Goal: Communication & Community: Connect with others

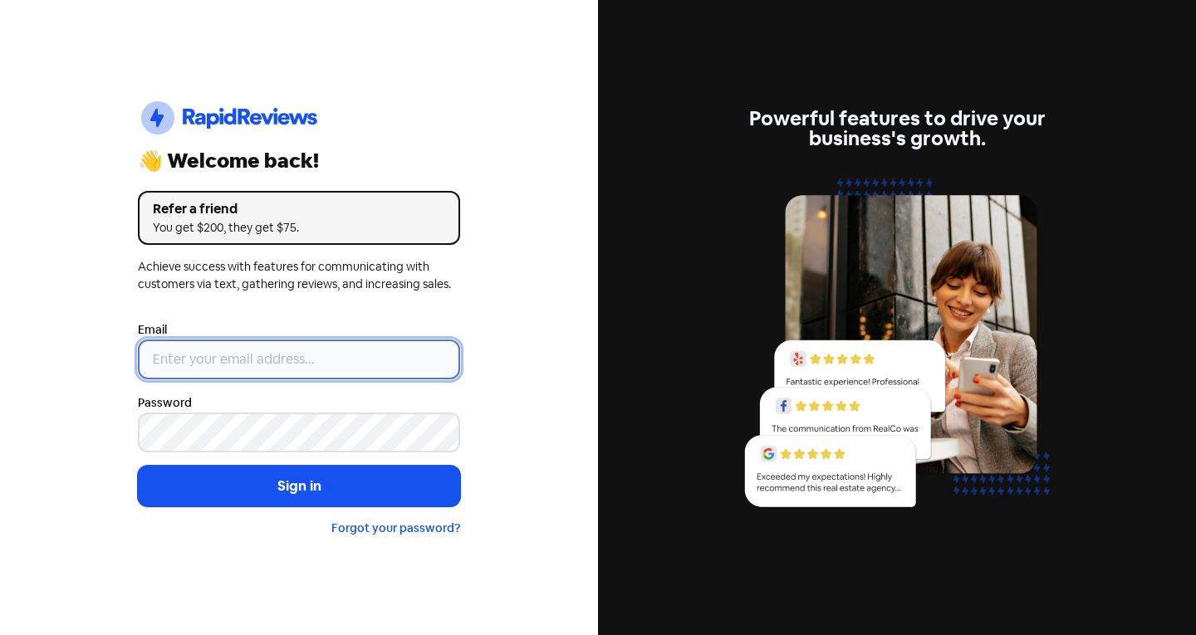
type input "info@theclassicjewellers.com"
click at [265, 347] on input "[EMAIL_ADDRESS][DOMAIN_NAME]" at bounding box center [299, 360] width 322 height 40
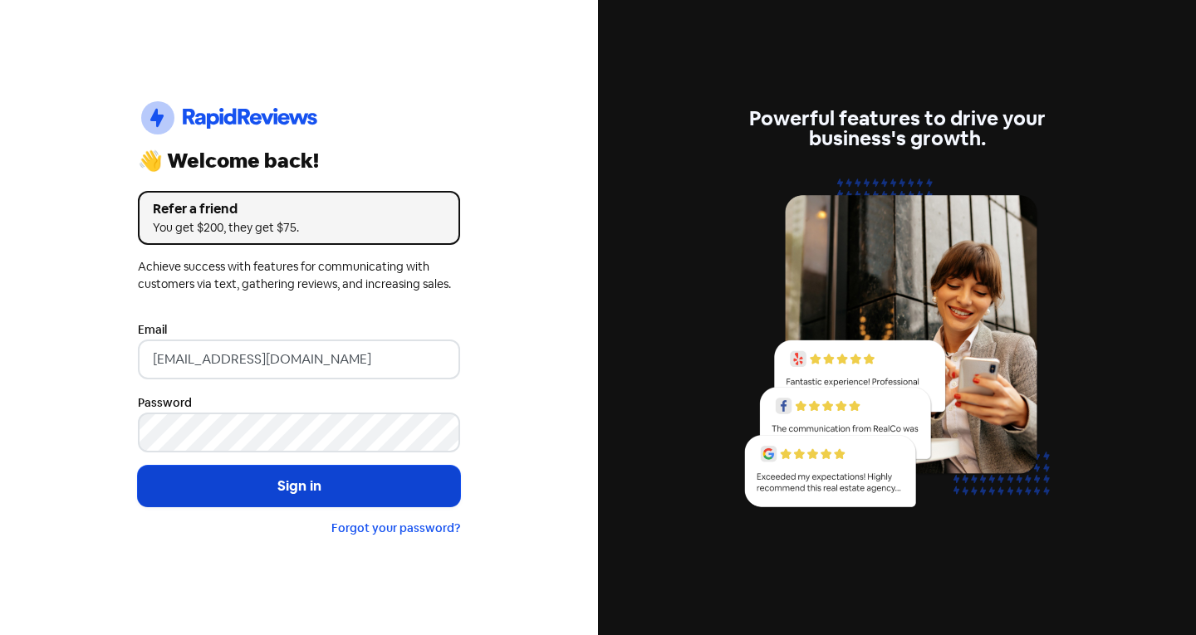
click at [174, 489] on button "Sign in" at bounding box center [299, 487] width 322 height 42
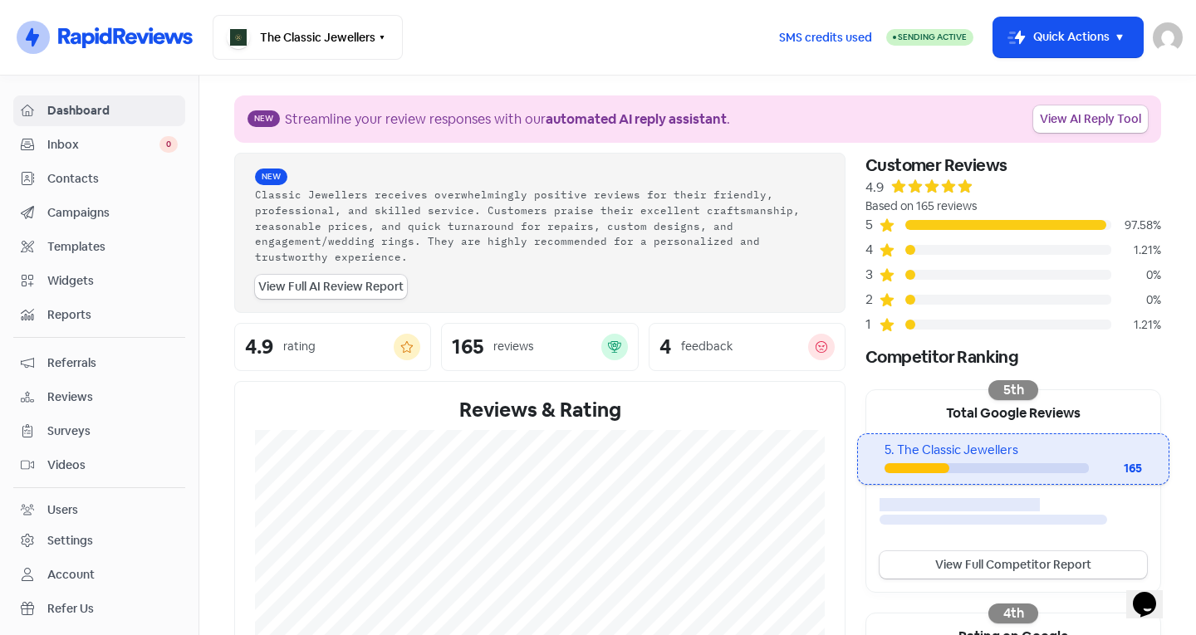
click at [119, 148] on span "Inbox" at bounding box center [103, 144] width 112 height 17
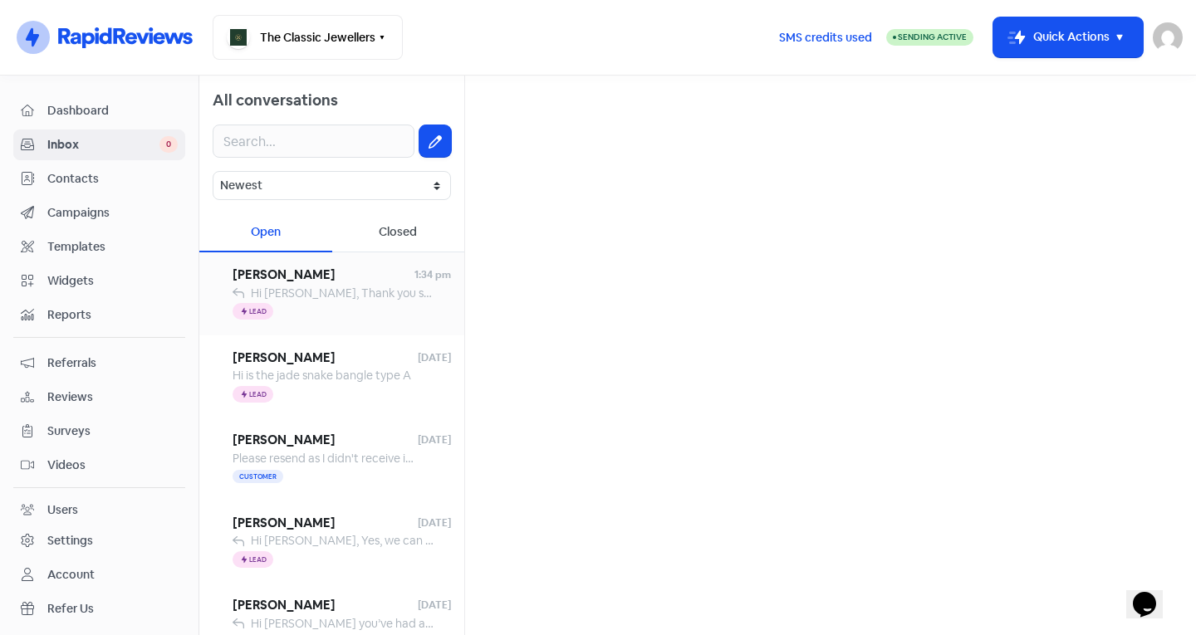
click at [318, 305] on div "Icon For Thunder Lead" at bounding box center [342, 312] width 218 height 20
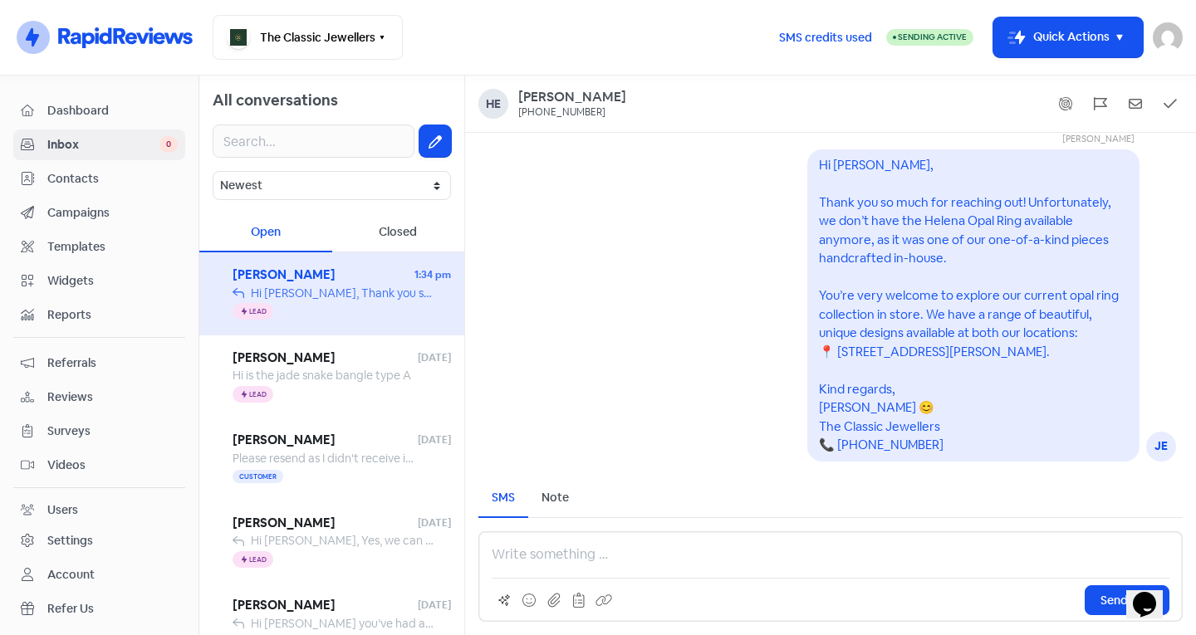
scroll to position [-11, 0]
click at [0, 364] on div "Dashboard Inbox 0 Contacts Campaigns Templates Widgets Reports Referrals Review…" at bounding box center [99, 356] width 199 height 520
click at [0, 414] on div "Dashboard Inbox 0 Contacts Campaigns Templates Widgets Reports Referrals Review…" at bounding box center [99, 356] width 199 height 520
click at [0, 418] on div "Dashboard Inbox 0 Contacts Campaigns Templates Widgets Reports Referrals Review…" at bounding box center [99, 356] width 199 height 520
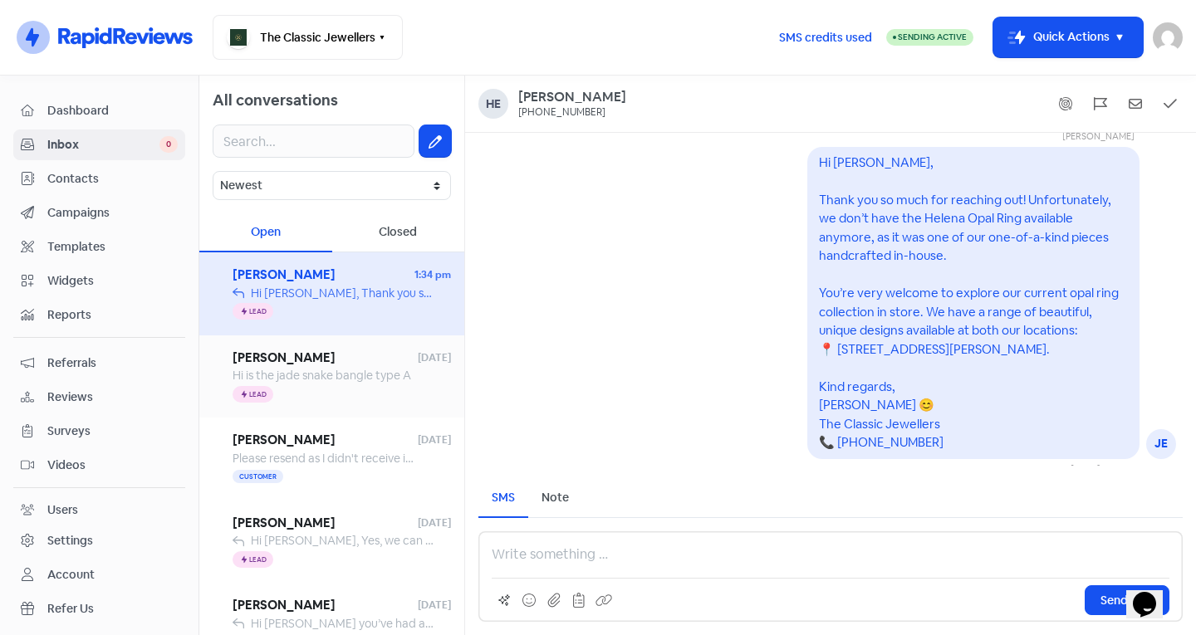
click at [377, 397] on div "Icon For Thunder Lead" at bounding box center [342, 395] width 218 height 20
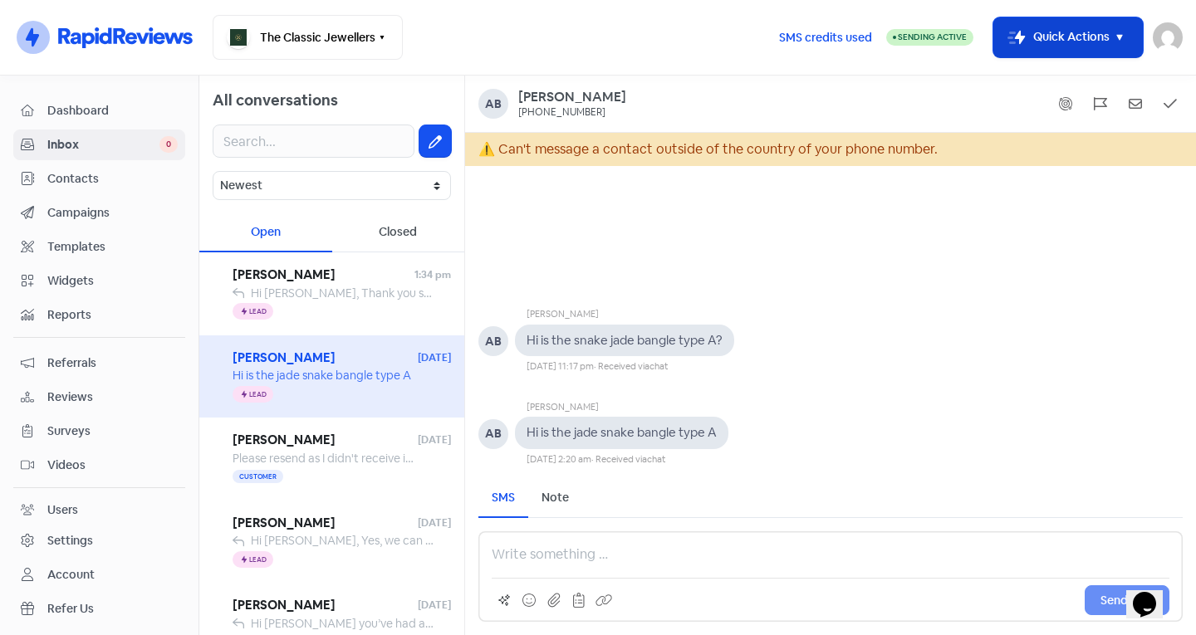
click at [1042, 52] on button "Icon For Thunder-move Quick Actions" at bounding box center [1068, 37] width 150 height 40
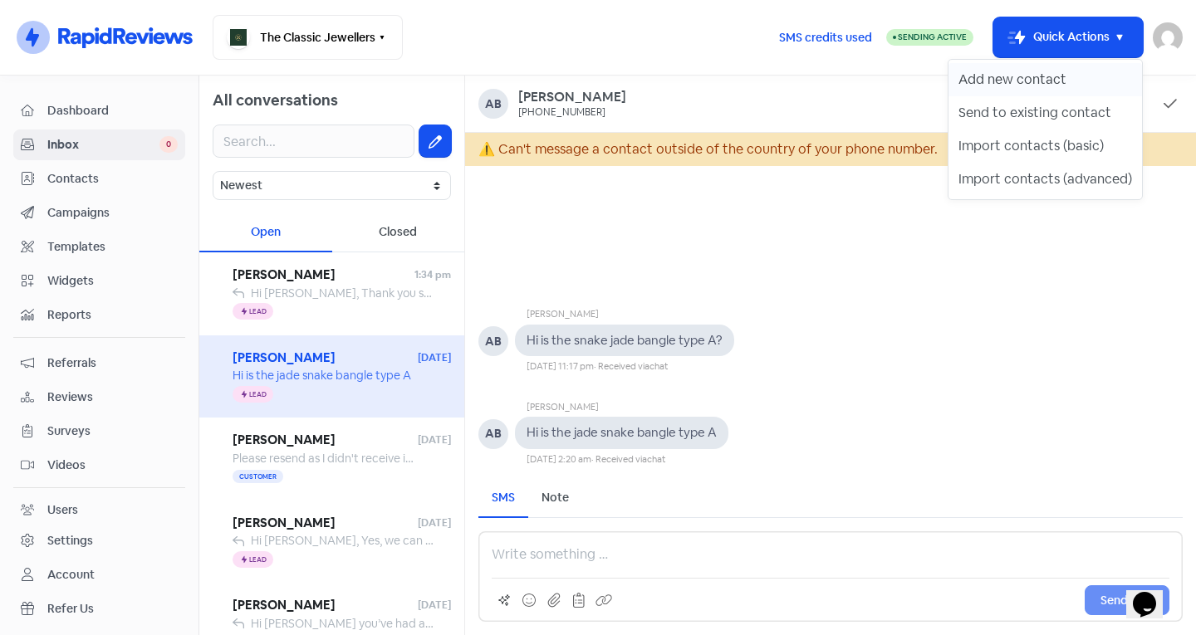
click at [1003, 84] on button "Add new contact" at bounding box center [1046, 79] width 194 height 33
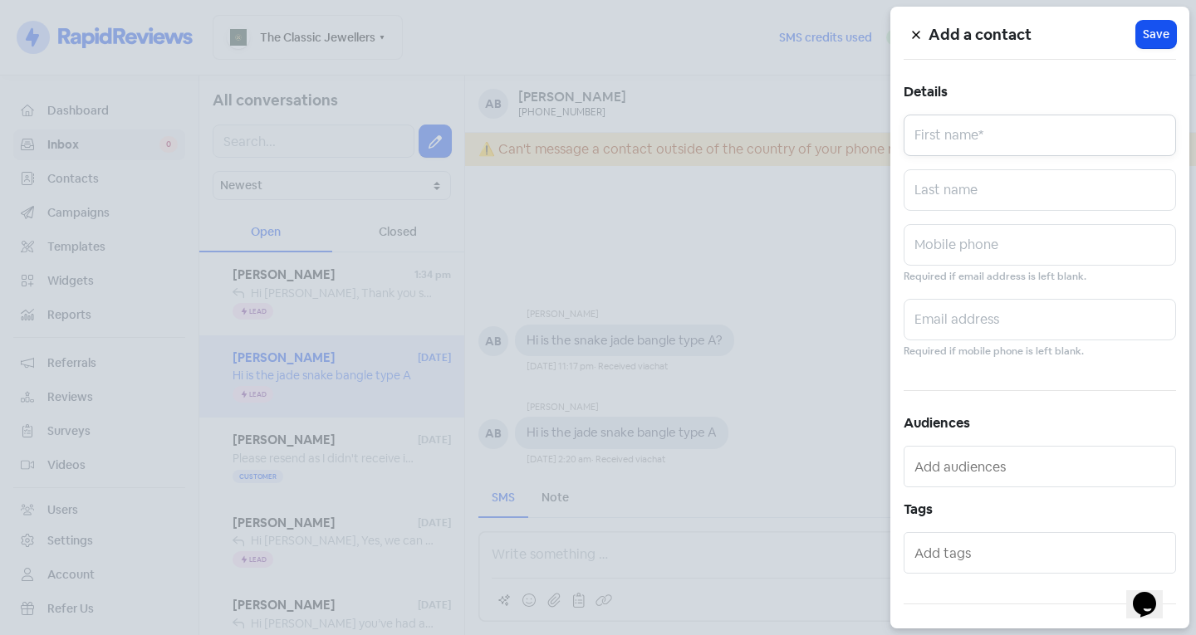
click at [1037, 129] on input "text" at bounding box center [1040, 136] width 272 height 42
drag, startPoint x: 1015, startPoint y: 148, endPoint x: 948, endPoint y: 148, distance: 67.3
click at [948, 148] on input "[PERSON_NAME]" at bounding box center [1040, 136] width 272 height 42
type input "[PERSON_NAME]"
click at [949, 184] on input "text" at bounding box center [1040, 190] width 272 height 42
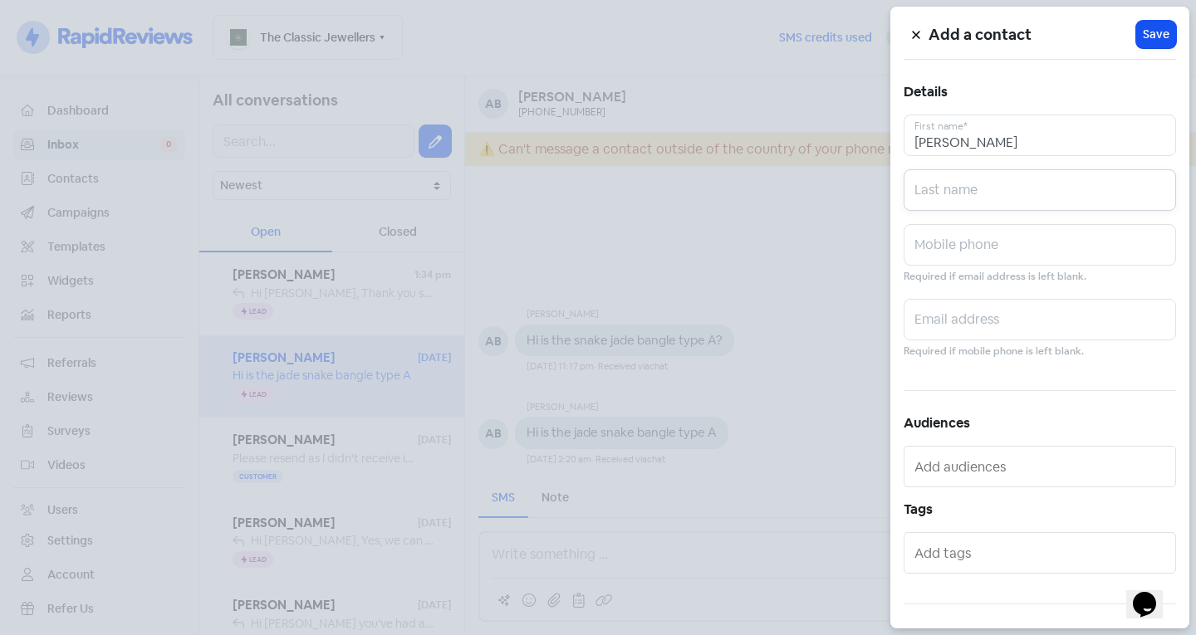
paste input "[PERSON_NAME]"
type input "[PERSON_NAME]"
click at [929, 249] on input "text" at bounding box center [1040, 245] width 272 height 42
click at [945, 256] on input "0402524291" at bounding box center [1040, 245] width 272 height 42
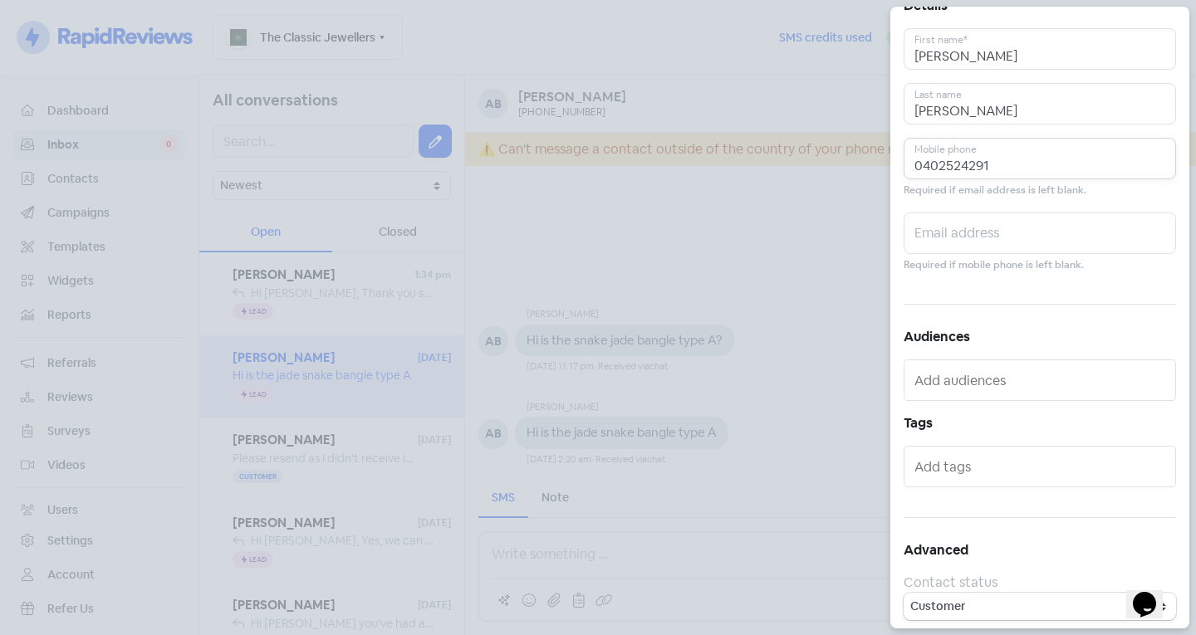
scroll to position [91, 0]
type input "0402524291"
click at [931, 603] on select "Customer Lead" at bounding box center [1040, 601] width 272 height 27
click at [988, 455] on input "text" at bounding box center [1042, 462] width 254 height 27
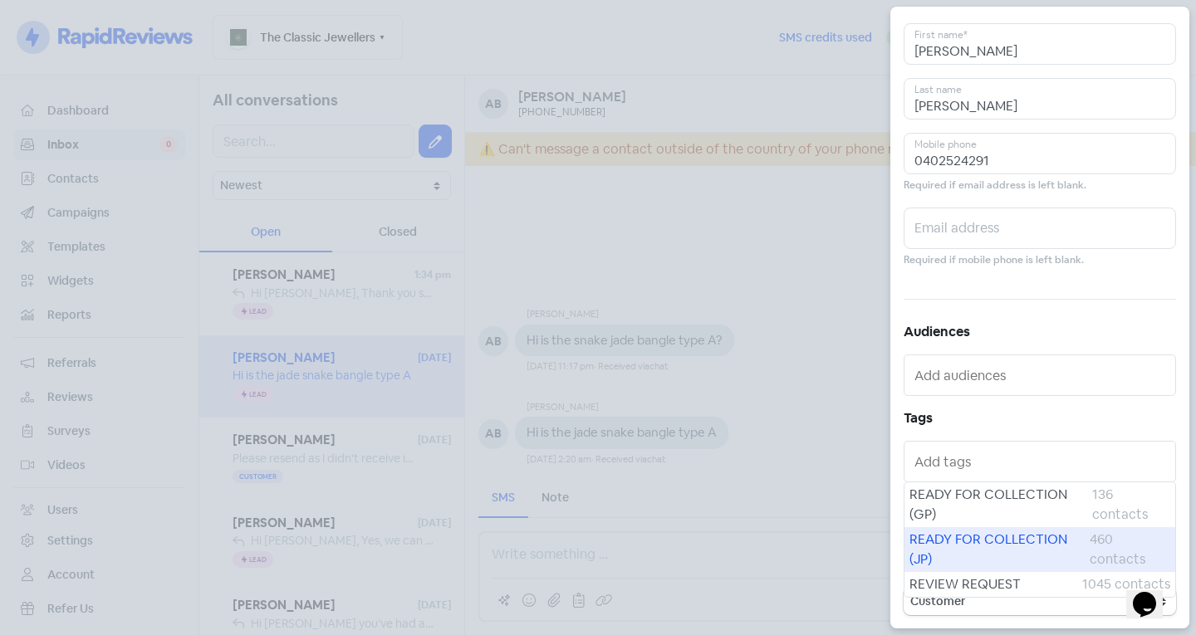
click at [976, 544] on span "READY FOR COLLECTION (JP)" at bounding box center [1000, 550] width 180 height 40
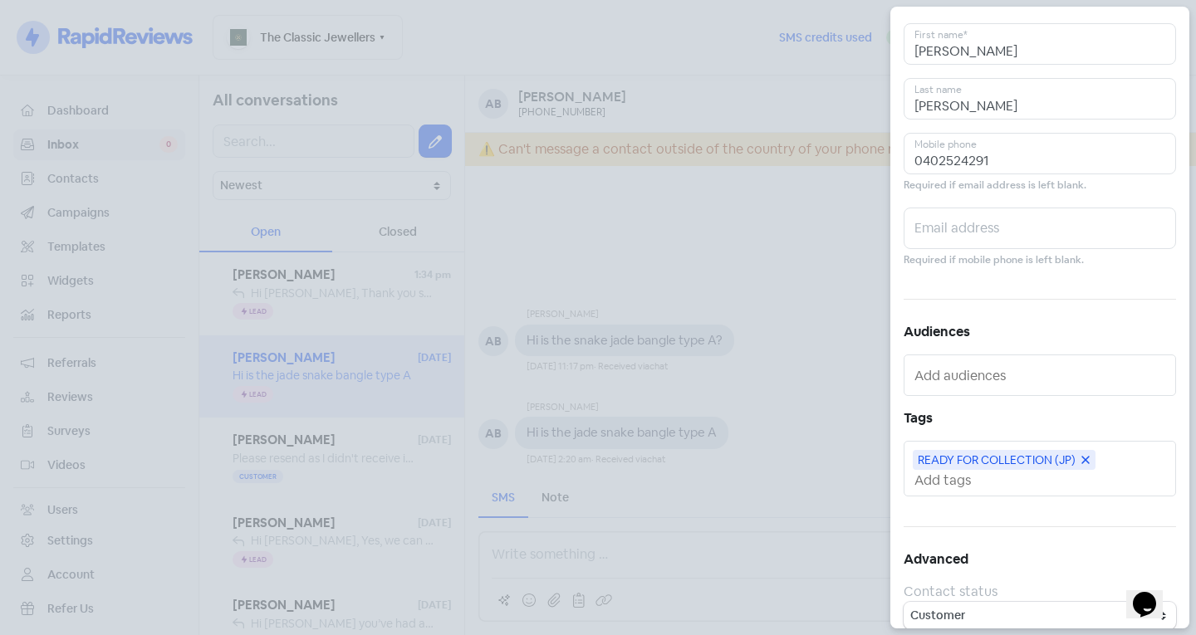
click at [979, 483] on input "text" at bounding box center [1042, 480] width 254 height 17
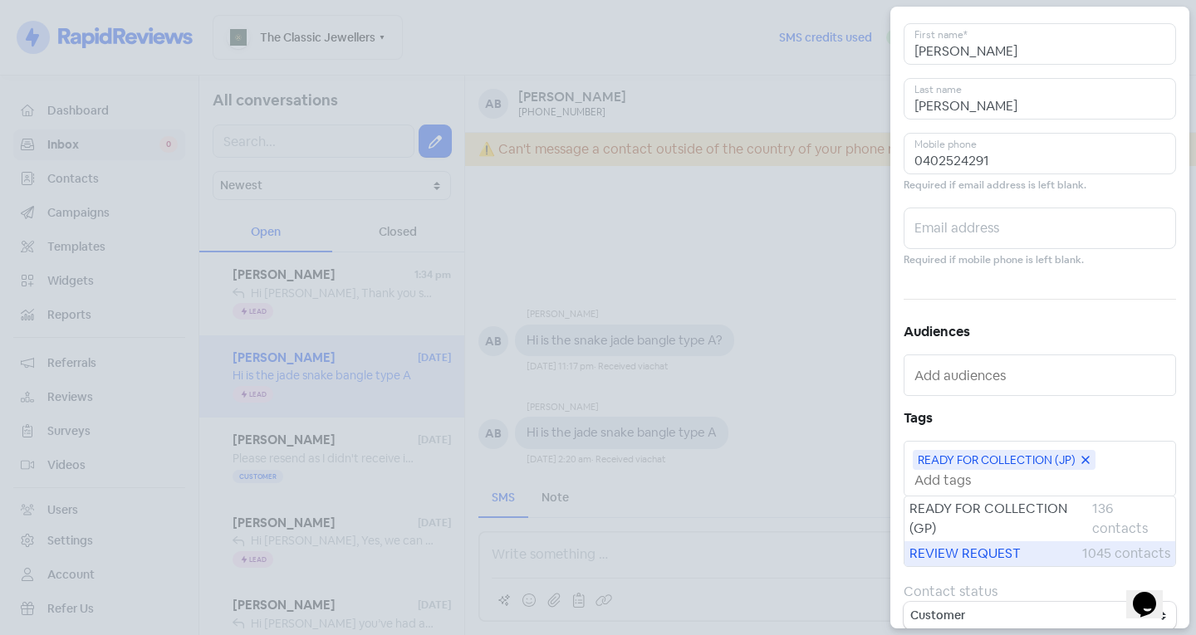
click at [983, 549] on span "REVIEW REQUEST" at bounding box center [996, 554] width 173 height 20
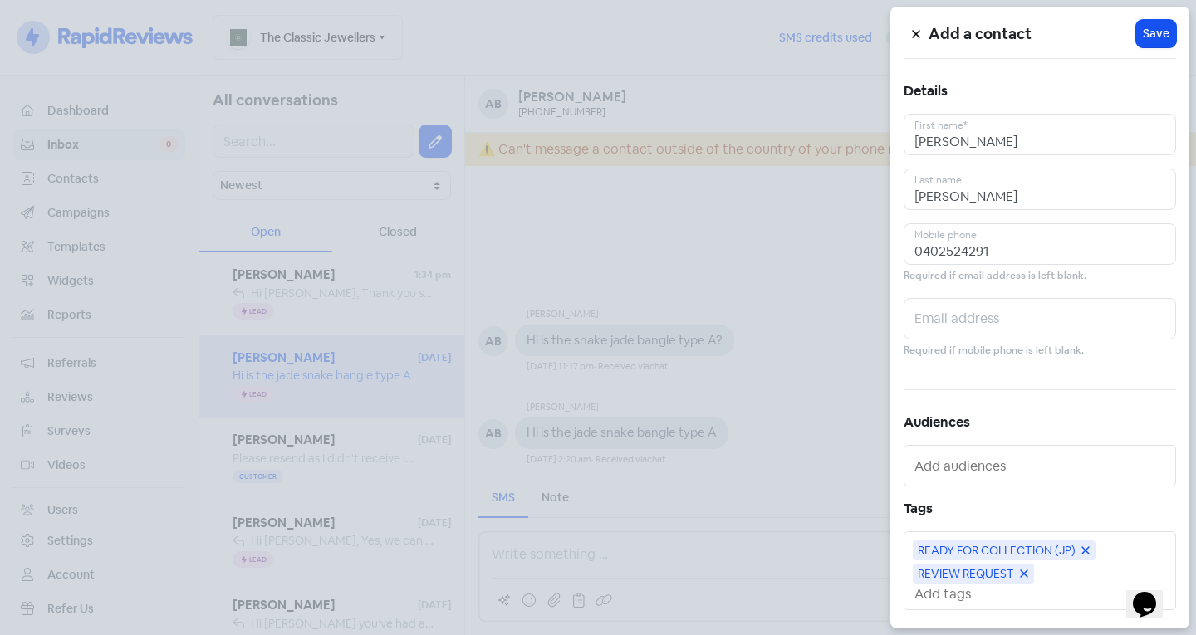
scroll to position [0, 0]
click at [1151, 35] on span "Save" at bounding box center [1156, 34] width 27 height 17
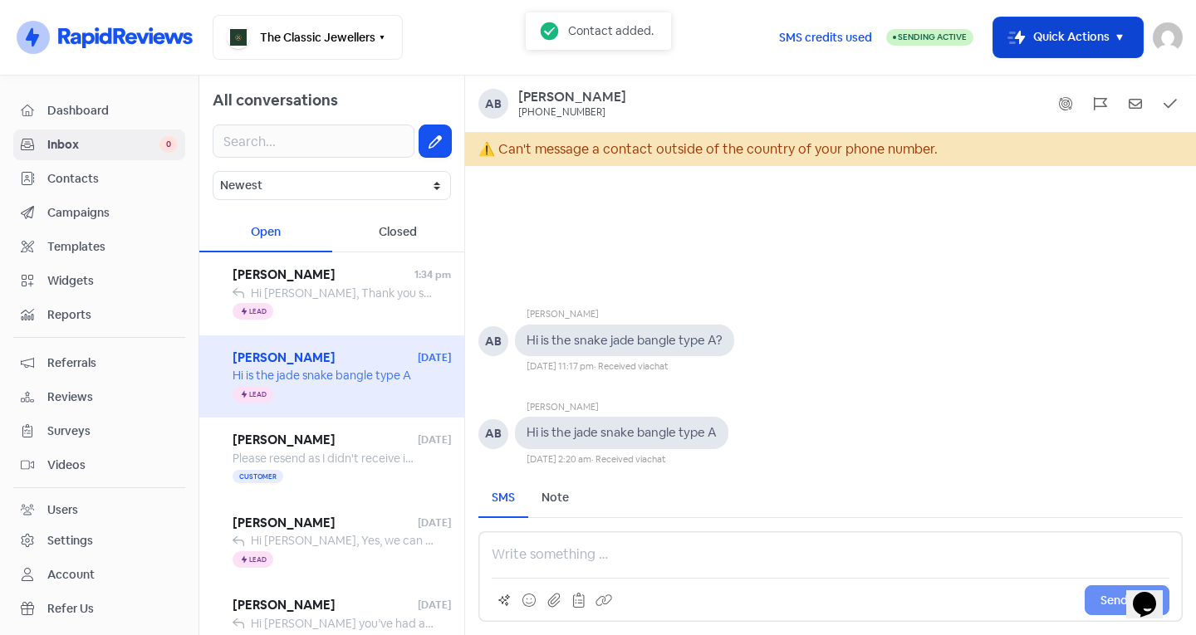
click at [1106, 37] on button "Icon For Thunder-move Quick Actions" at bounding box center [1068, 37] width 150 height 40
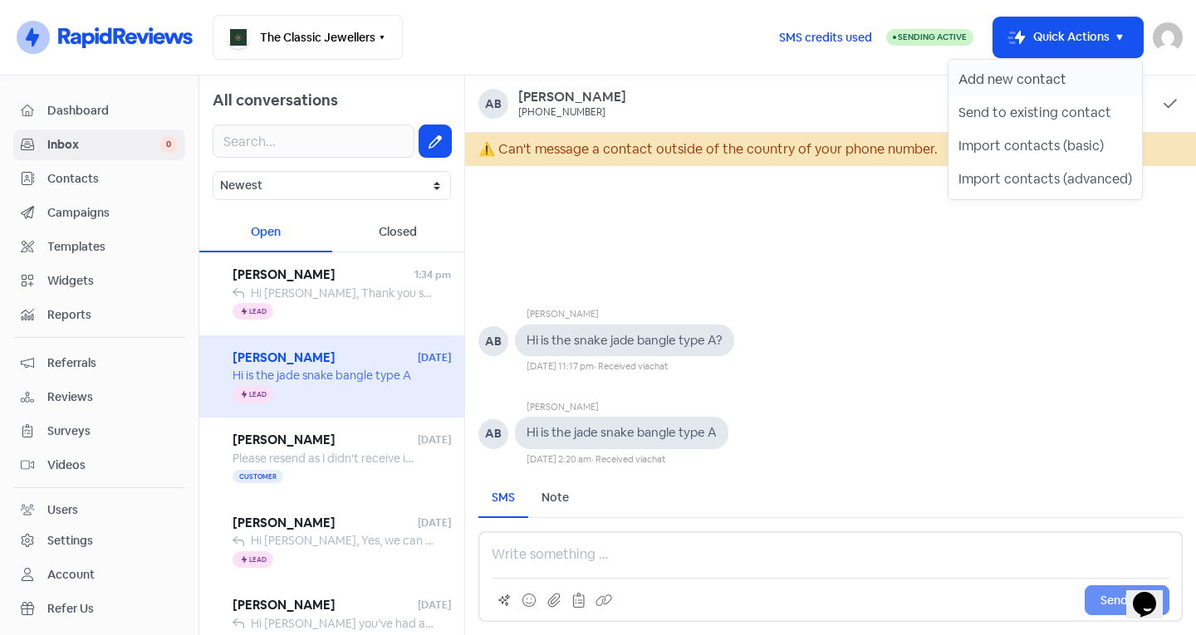
click at [1079, 77] on button "Add new contact" at bounding box center [1046, 79] width 194 height 33
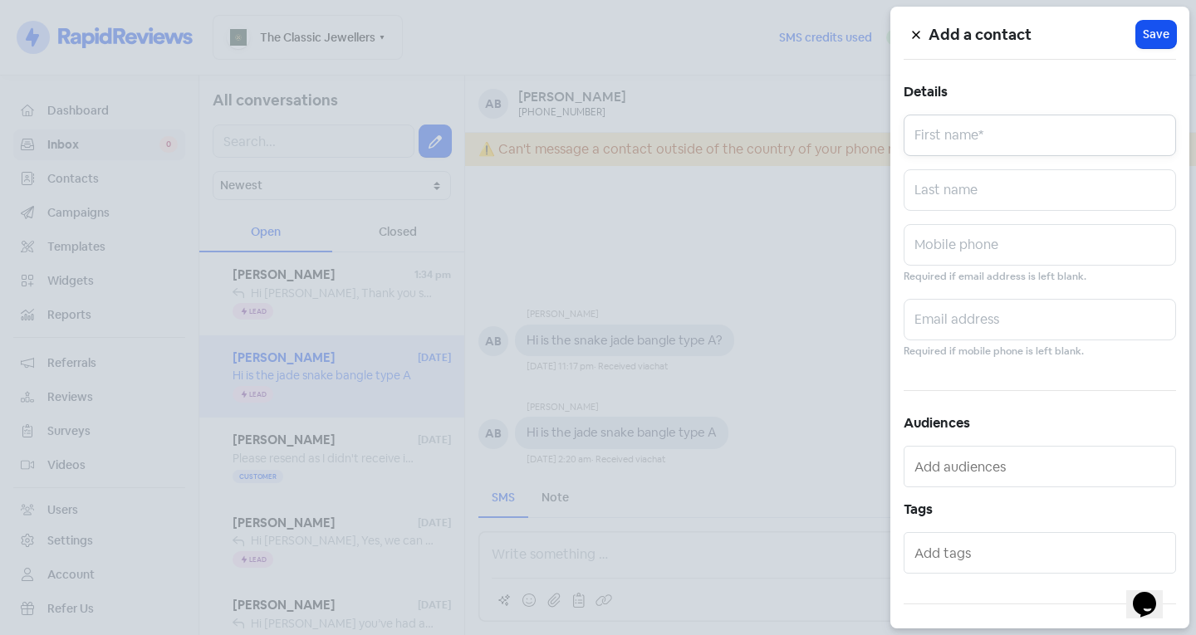
click at [1013, 139] on input "text" at bounding box center [1040, 136] width 272 height 42
type input "Andviani"
click at [966, 248] on input "text" at bounding box center [1040, 245] width 272 height 42
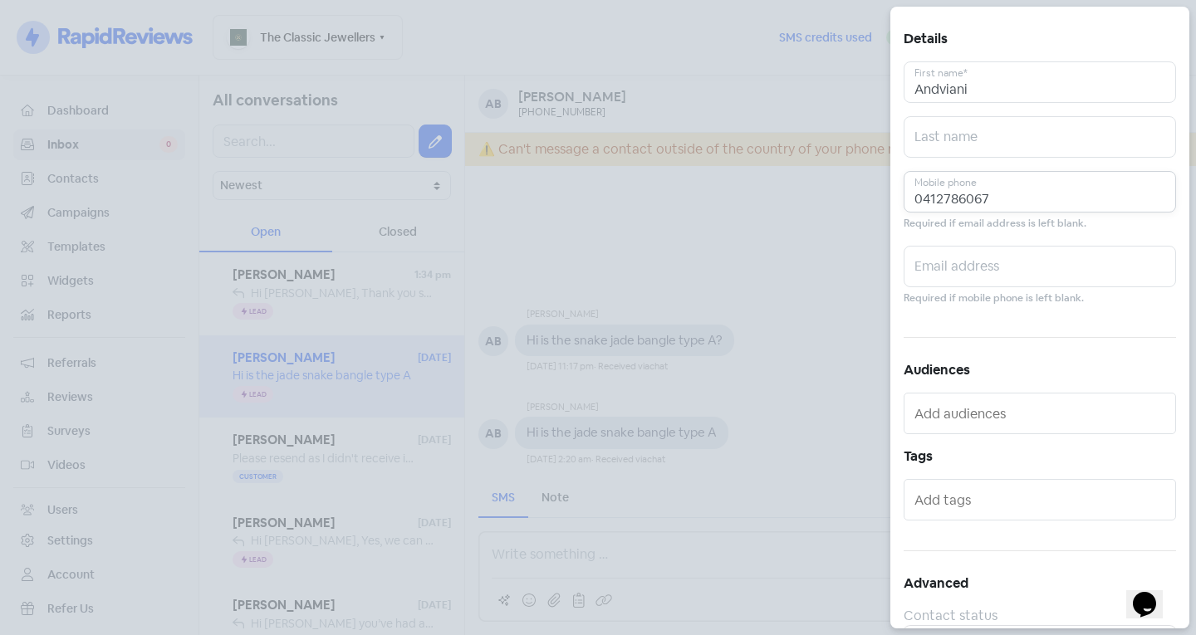
scroll to position [91, 0]
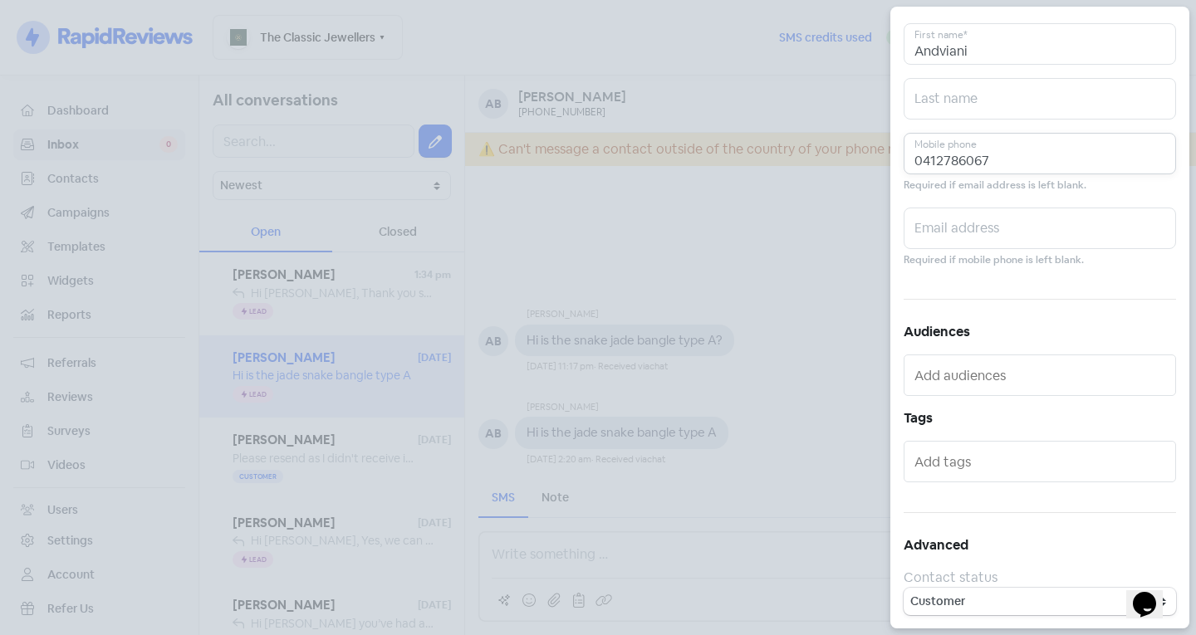
type input "0412786067"
click at [973, 465] on input "text" at bounding box center [1042, 462] width 254 height 27
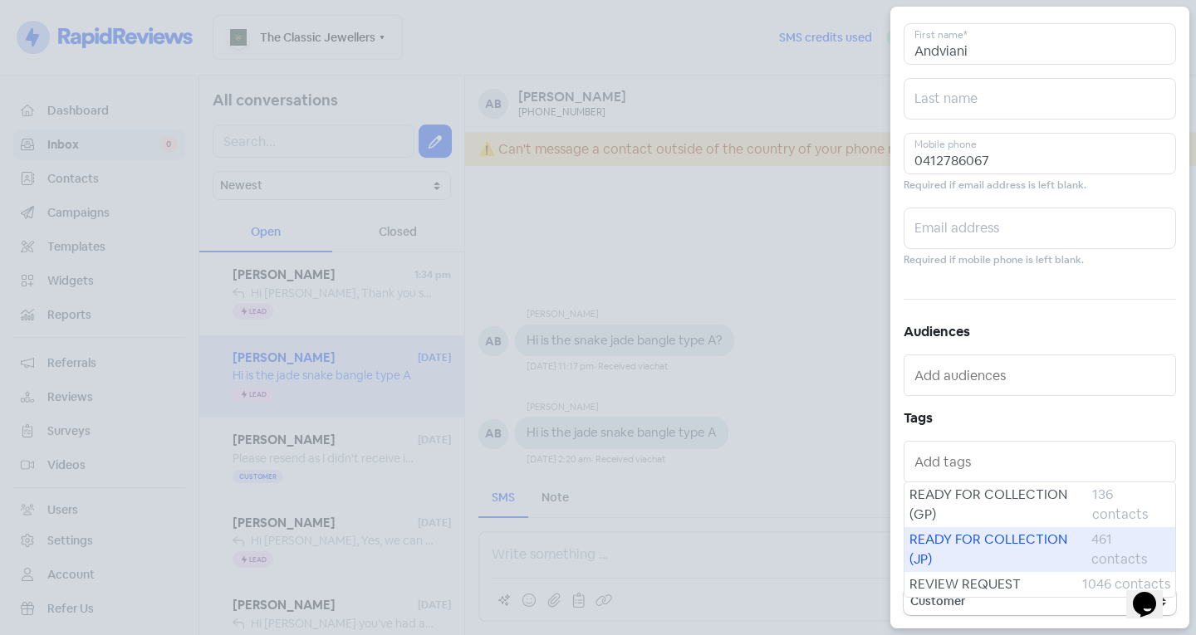
click at [981, 541] on span "READY FOR COLLECTION (JP)" at bounding box center [1001, 550] width 182 height 40
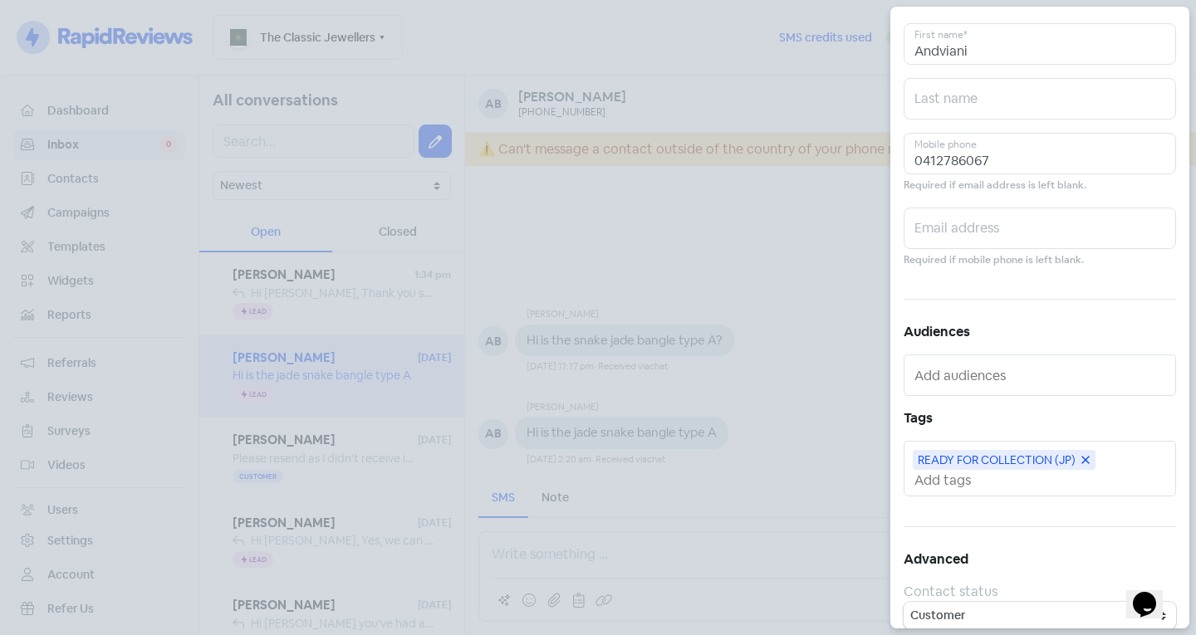
click at [966, 481] on input "text" at bounding box center [1042, 480] width 254 height 17
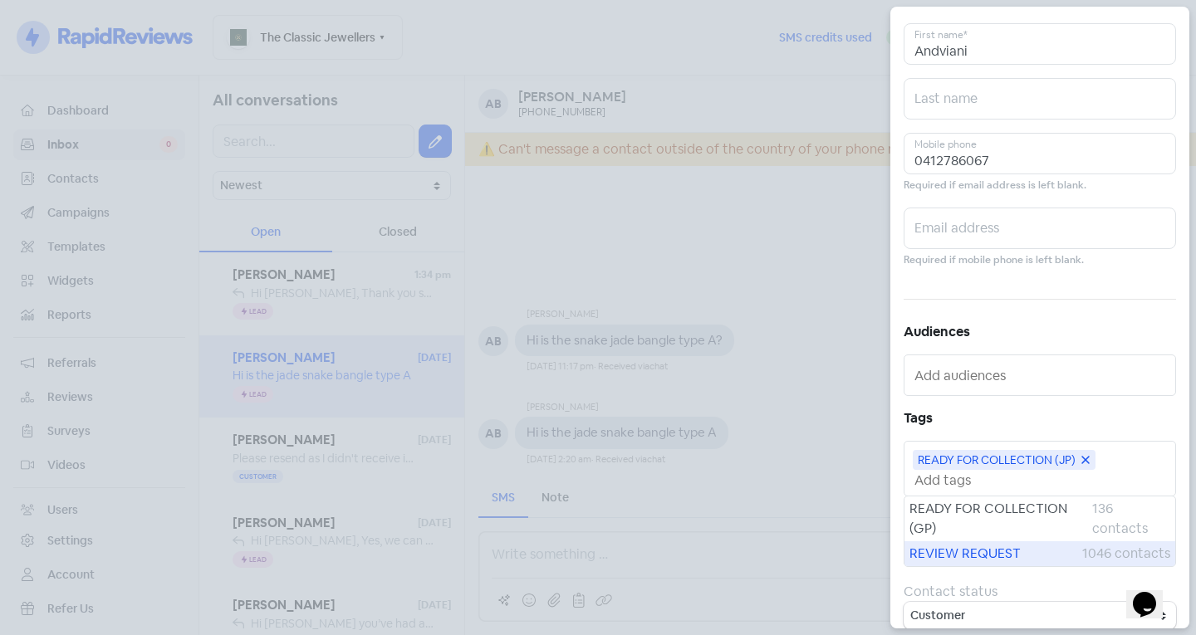
click at [946, 551] on span "REVIEW REQUEST" at bounding box center [996, 554] width 173 height 20
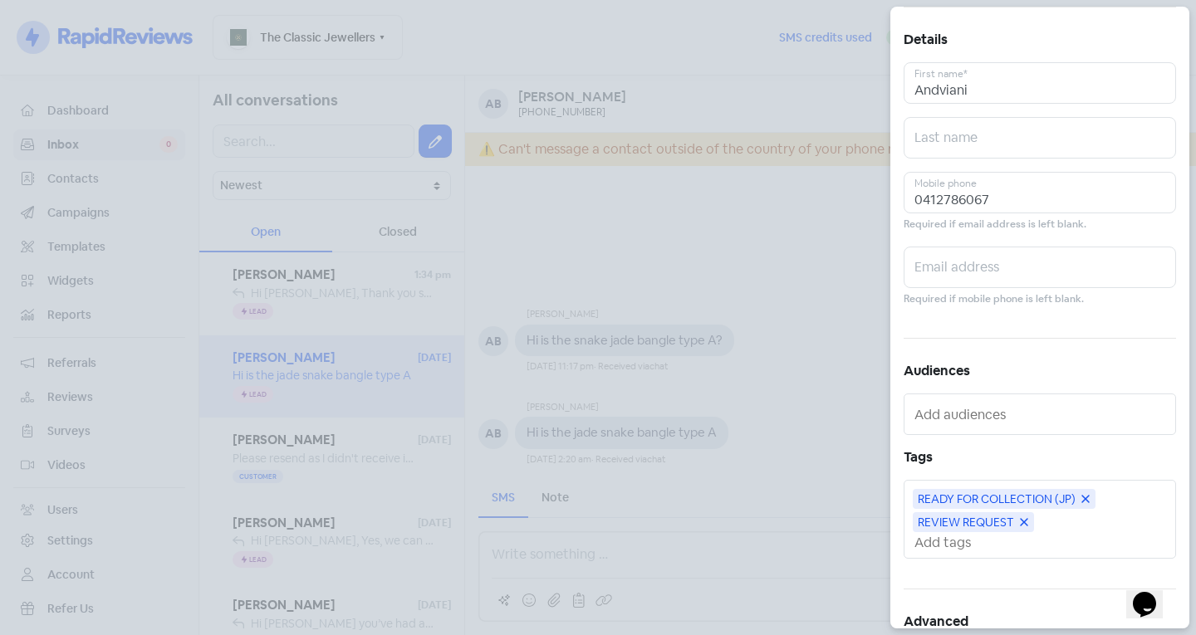
scroll to position [0, 0]
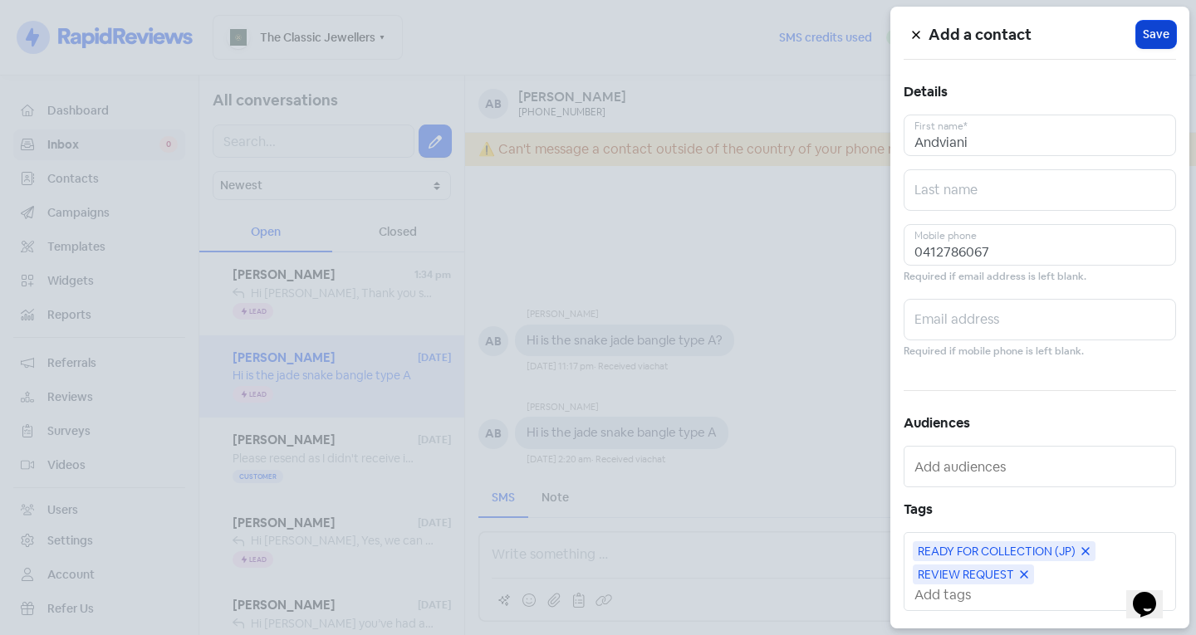
click at [1144, 41] on span "Save" at bounding box center [1156, 34] width 27 height 17
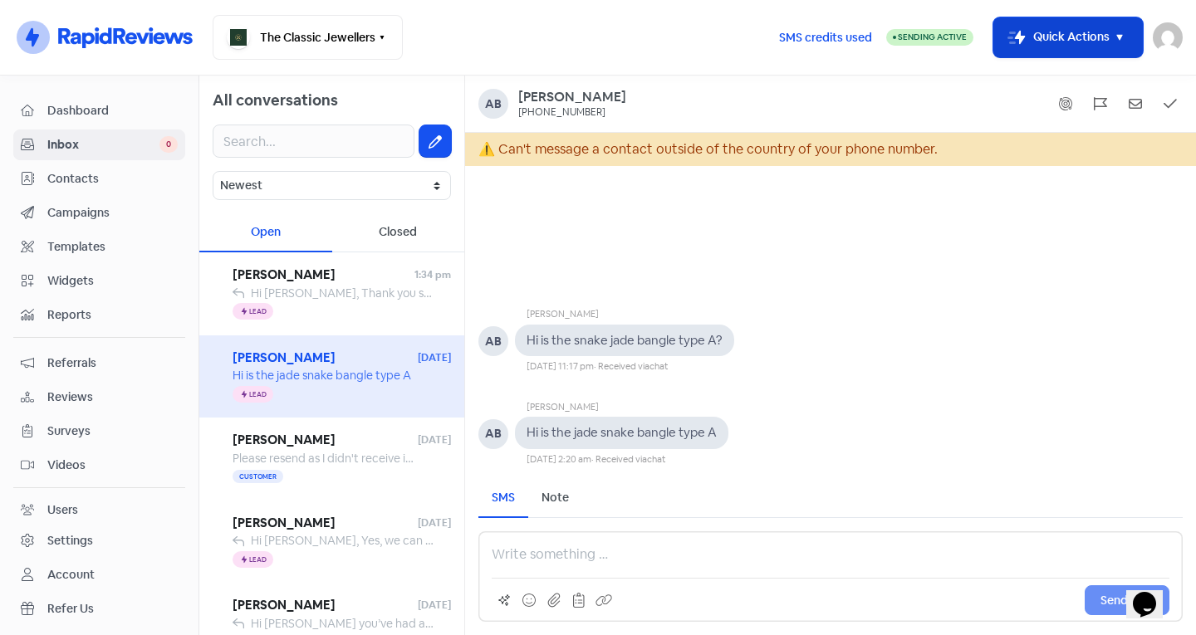
click at [1057, 27] on button "Icon For Thunder-move Quick Actions" at bounding box center [1068, 37] width 150 height 40
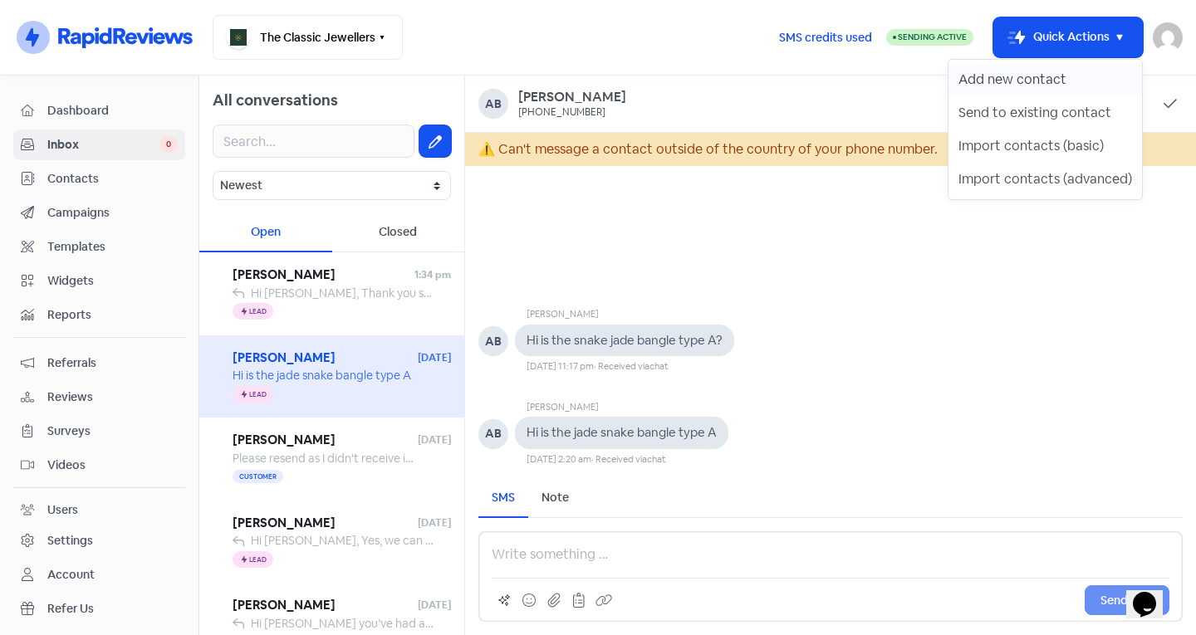
click at [1051, 81] on button "Add new contact" at bounding box center [1046, 79] width 194 height 33
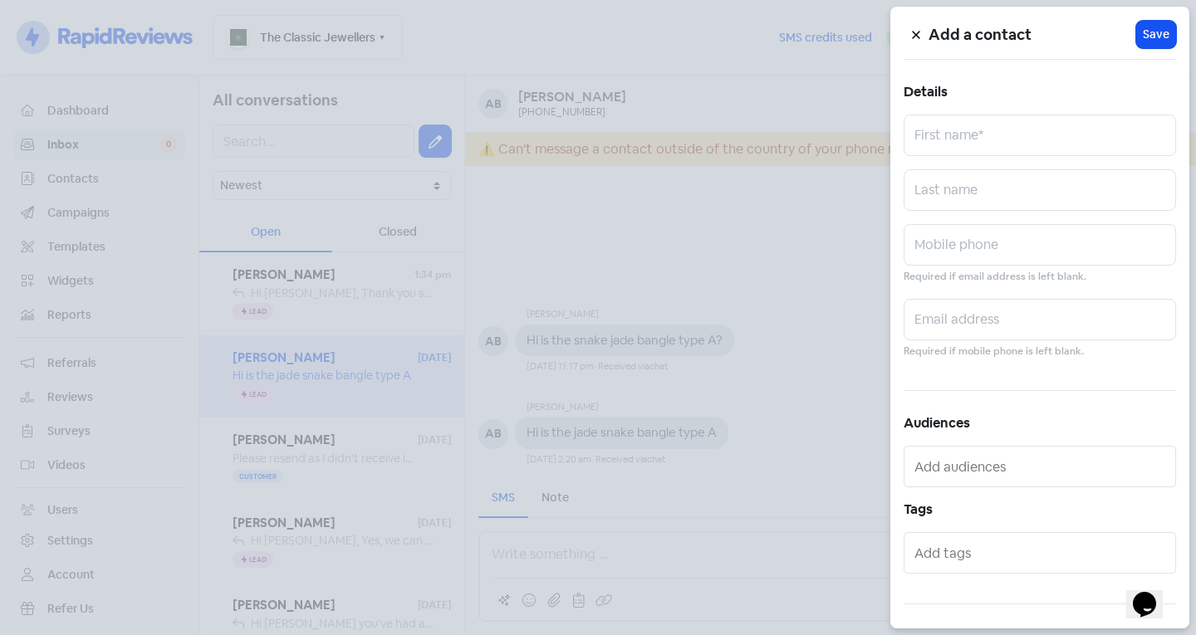
click at [1031, 110] on div "Add a contact Icon For Loading Save Details First name* Last name Mobile phone …" at bounding box center [1039, 318] width 299 height 622
click at [1018, 136] on input "text" at bounding box center [1040, 136] width 272 height 42
type input "Y"
type input "[PERSON_NAME]"
type input "Lieu"
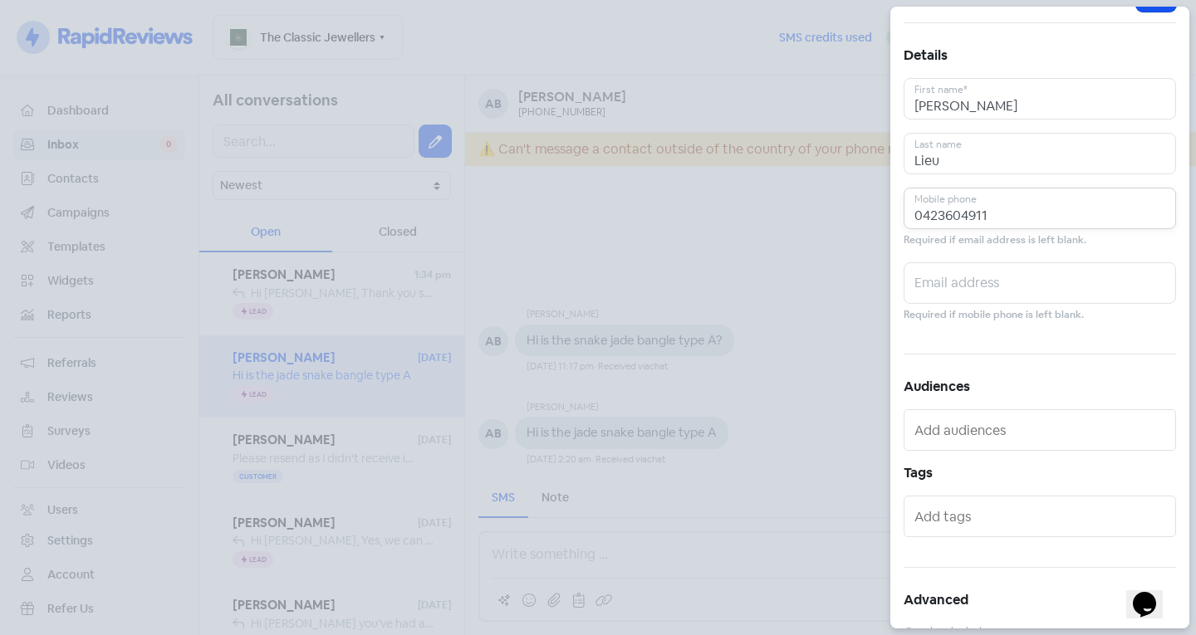
scroll to position [91, 0]
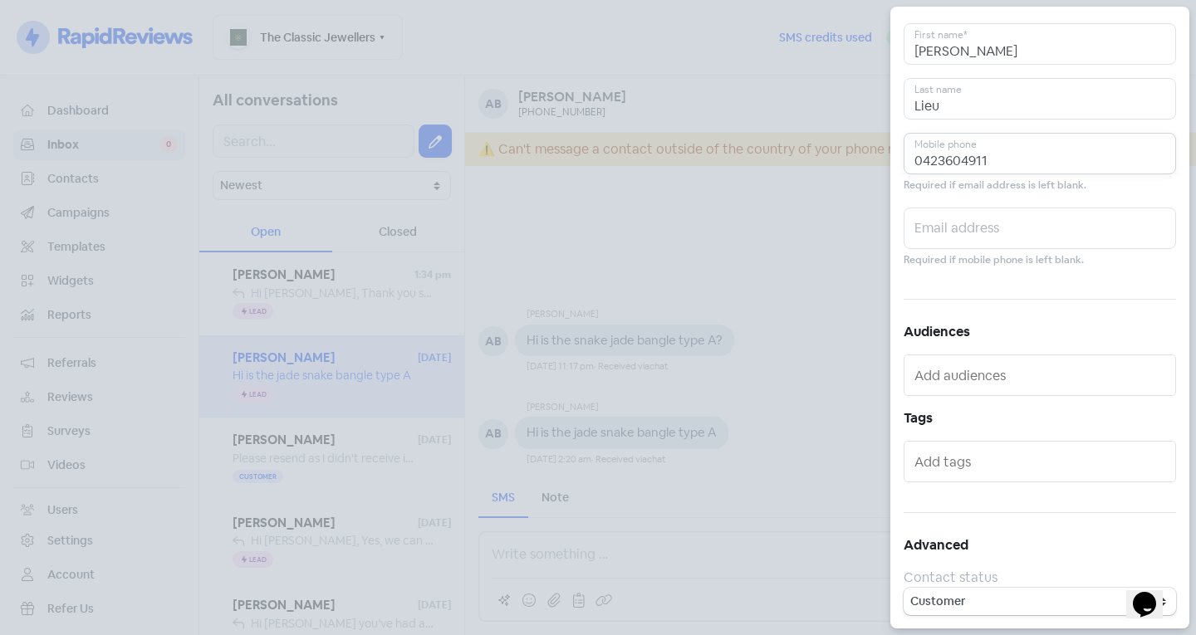
type input "0423604911"
click at [1076, 448] on div at bounding box center [1040, 462] width 272 height 42
click at [1003, 457] on input "text" at bounding box center [1042, 462] width 254 height 27
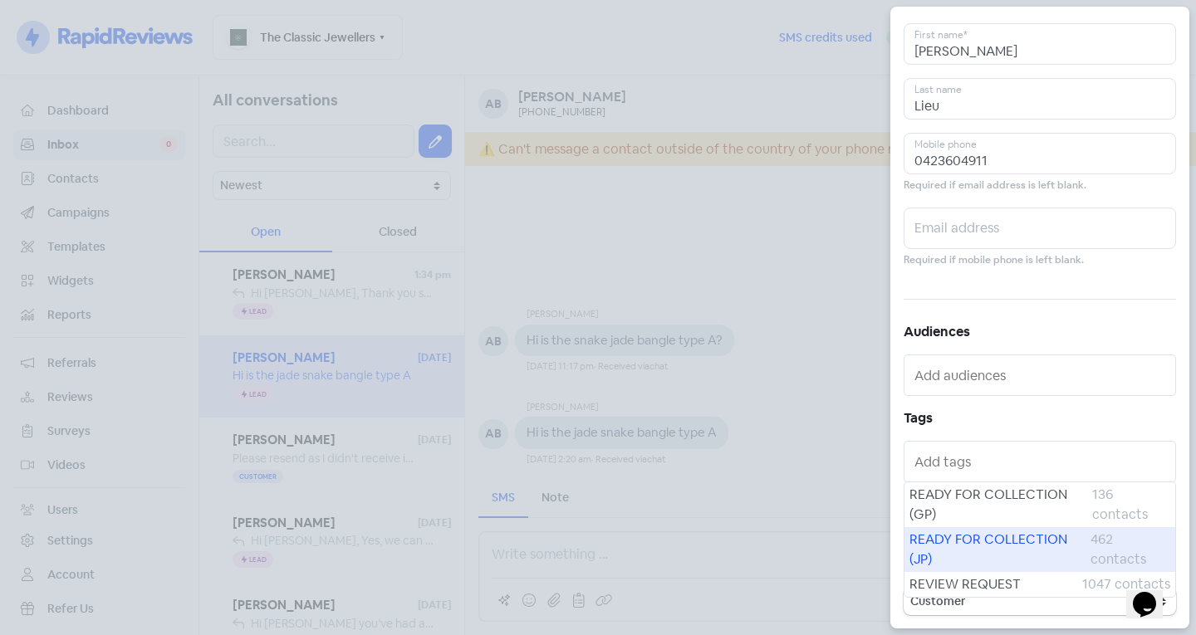
drag, startPoint x: 955, startPoint y: 542, endPoint x: 951, endPoint y: 513, distance: 28.5
click at [955, 541] on span "READY FOR COLLECTION (JP)" at bounding box center [1000, 550] width 181 height 40
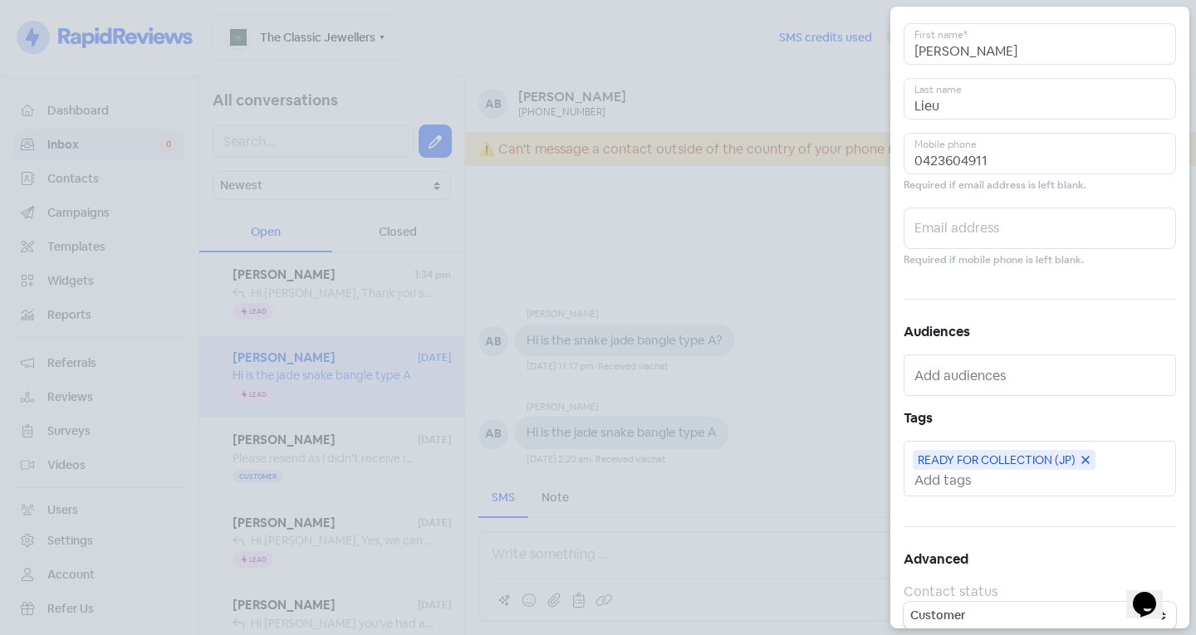
click at [954, 477] on input "text" at bounding box center [1042, 480] width 254 height 17
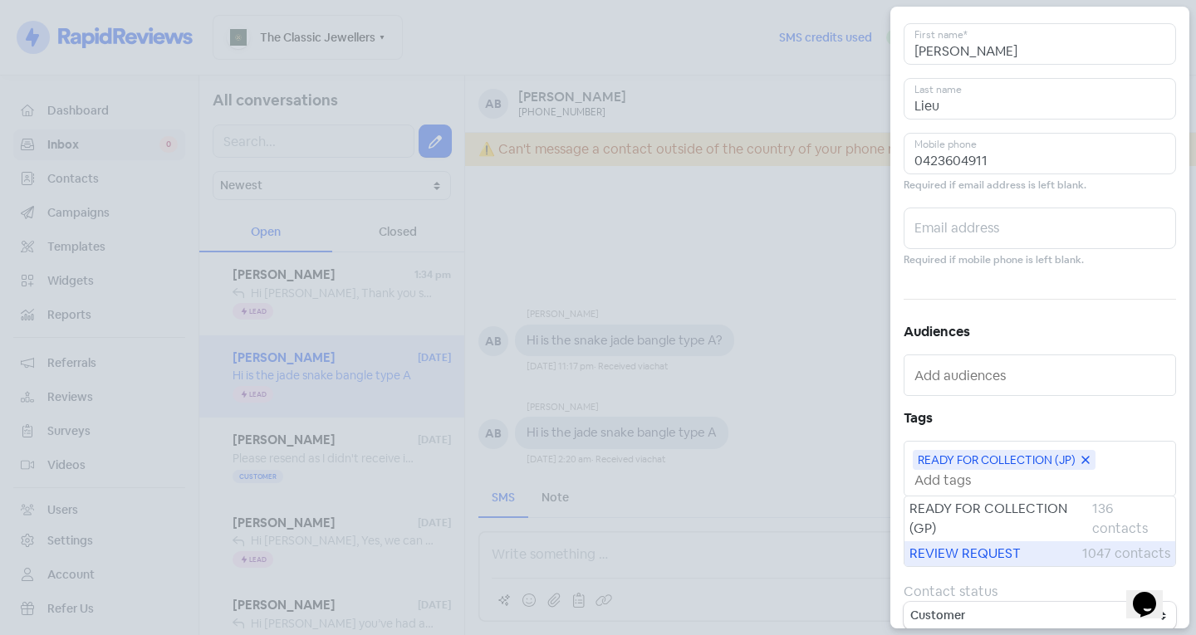
click at [963, 557] on span "REVIEW REQUEST" at bounding box center [996, 554] width 173 height 20
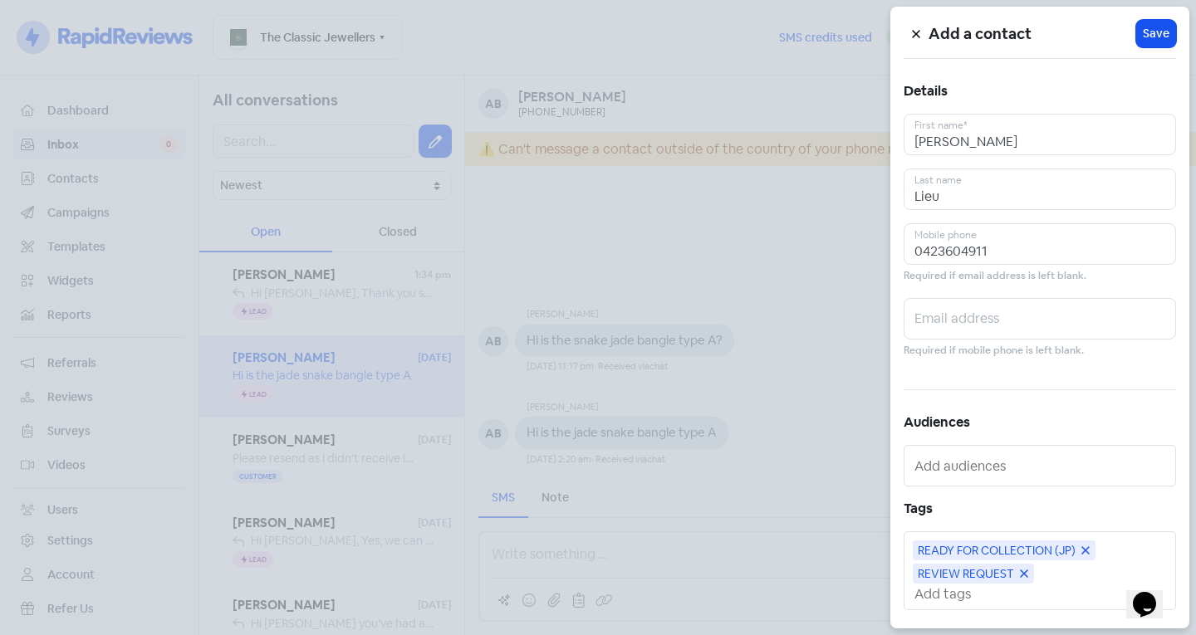
scroll to position [0, 0]
click at [1148, 31] on span "Save" at bounding box center [1156, 34] width 27 height 17
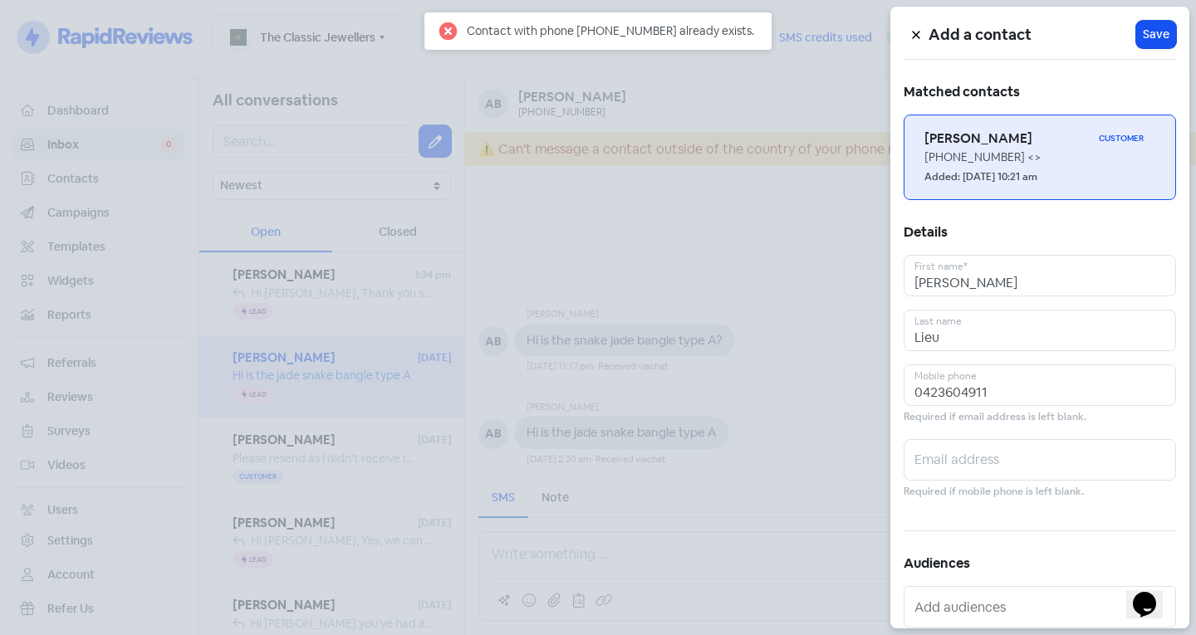
click at [956, 156] on div "[PHONE_NUMBER] <>" at bounding box center [1039, 157] width 231 height 17
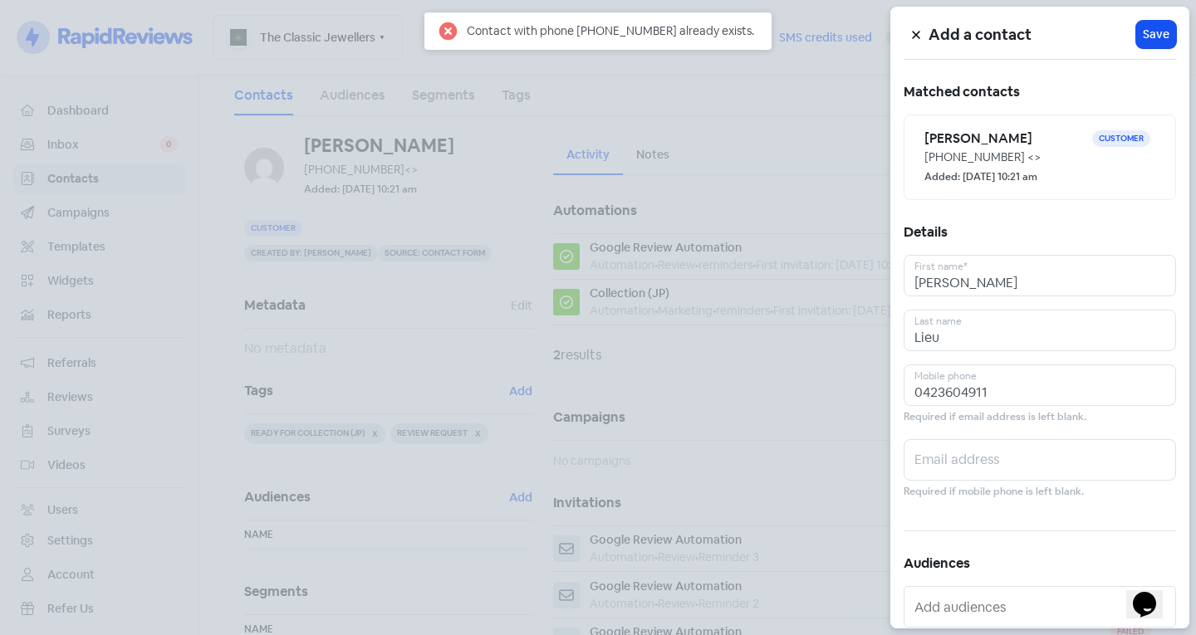
click at [262, 325] on div at bounding box center [598, 317] width 1196 height 635
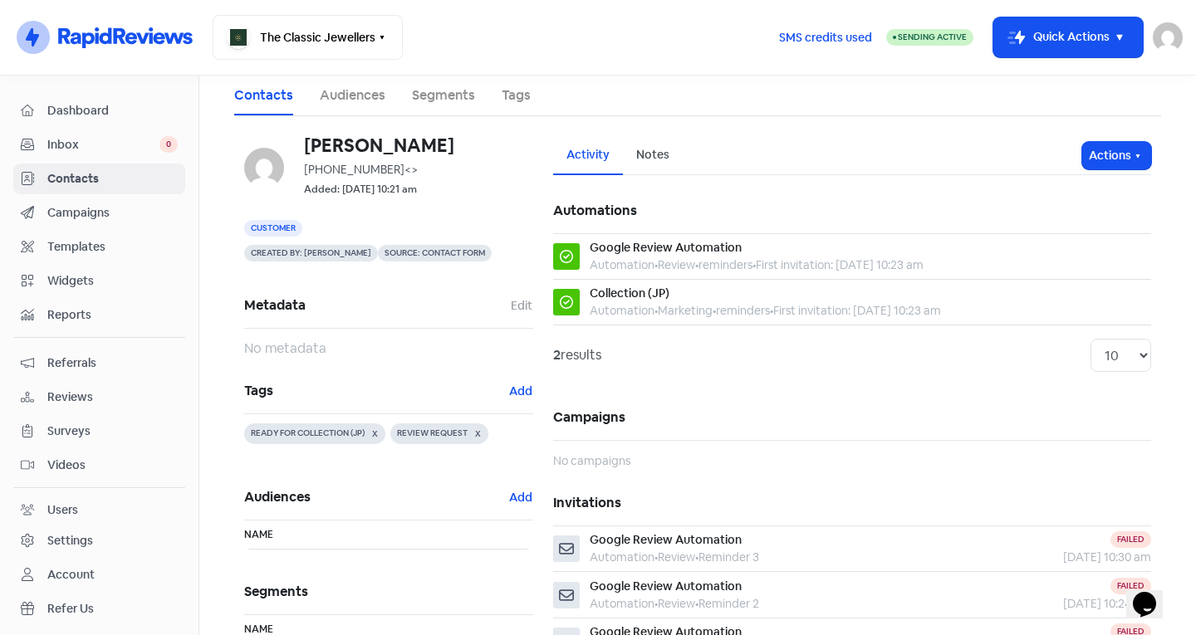
click at [76, 143] on span "Inbox" at bounding box center [103, 144] width 112 height 17
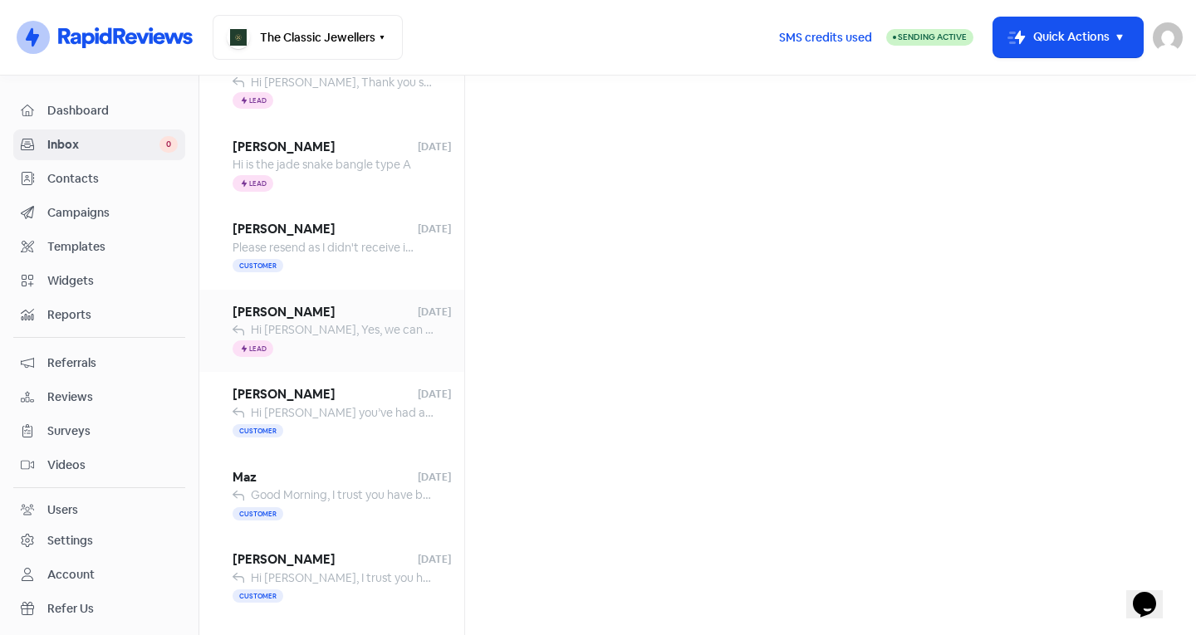
scroll to position [249, 0]
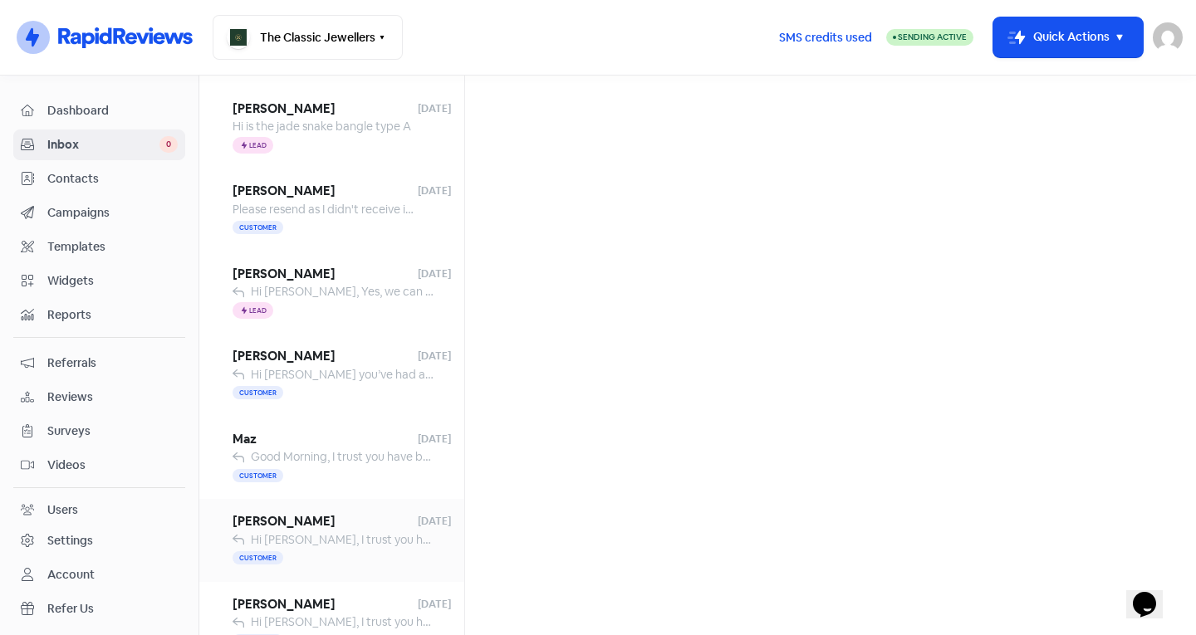
click at [364, 537] on span "Hi [PERSON_NAME], I trust you have been well since we last spoke. I am checking…" at bounding box center [1071, 539] width 1640 height 15
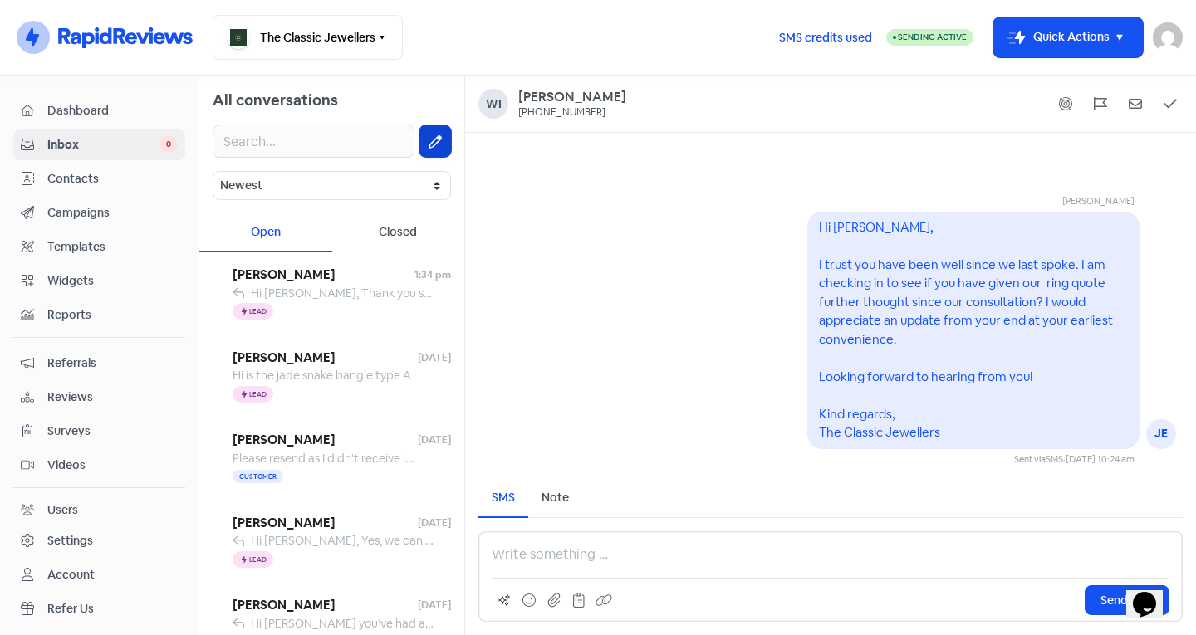
click at [437, 135] on button at bounding box center [435, 141] width 32 height 32
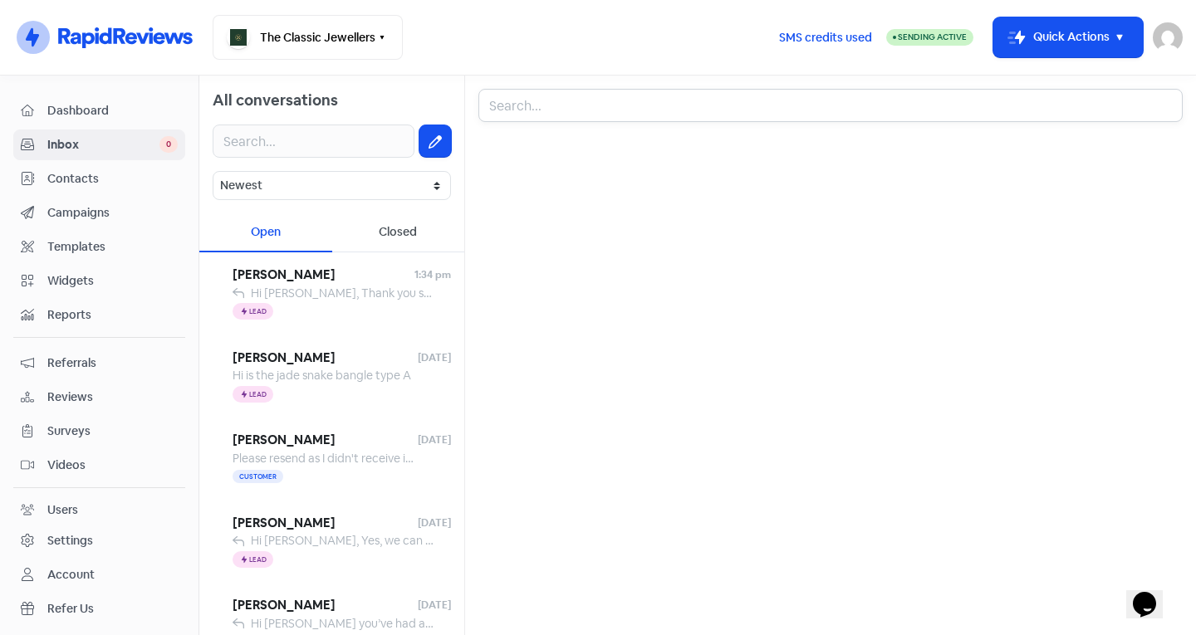
click at [533, 100] on input "text" at bounding box center [830, 105] width 704 height 33
type input "[PERSON_NAME]"
click at [514, 184] on div "[PHONE_NUMBER]" at bounding box center [549, 179] width 113 height 20
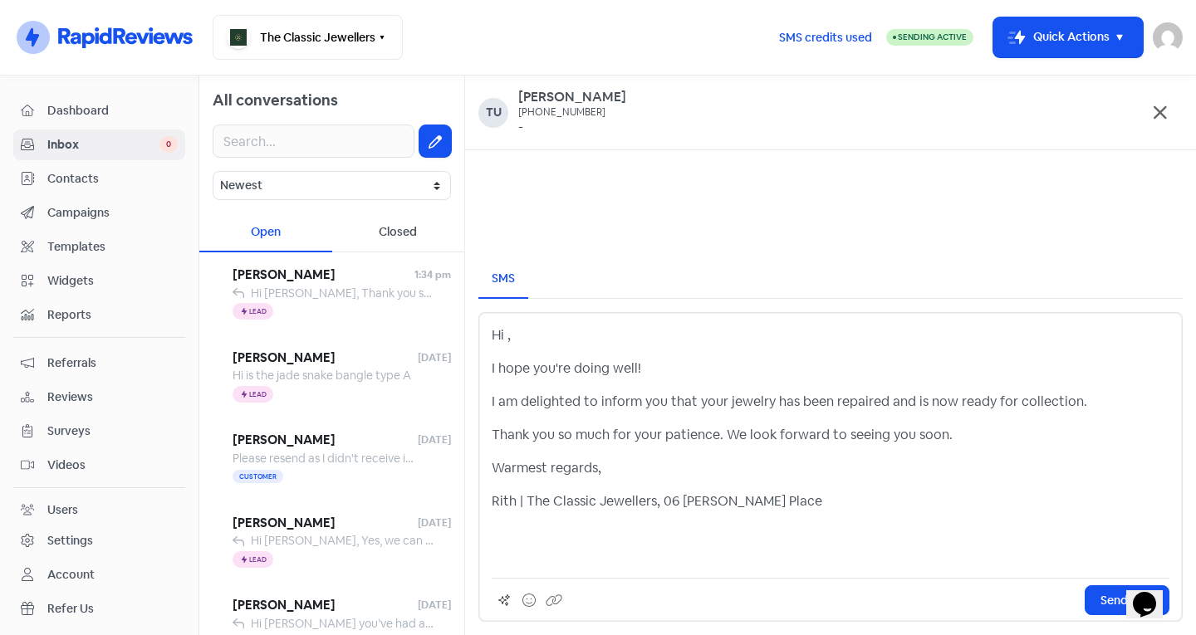
click at [508, 336] on p "Hi ," at bounding box center [831, 336] width 678 height 20
drag, startPoint x: 516, startPoint y: 498, endPoint x: 470, endPoint y: 495, distance: 45.8
click at [470, 495] on div "SMS Hi [PERSON_NAME], I hope you're doing well! I am delighted to inform you th…" at bounding box center [830, 441] width 731 height 389
click at [1116, 595] on span "Send SMS" at bounding box center [1127, 600] width 53 height 17
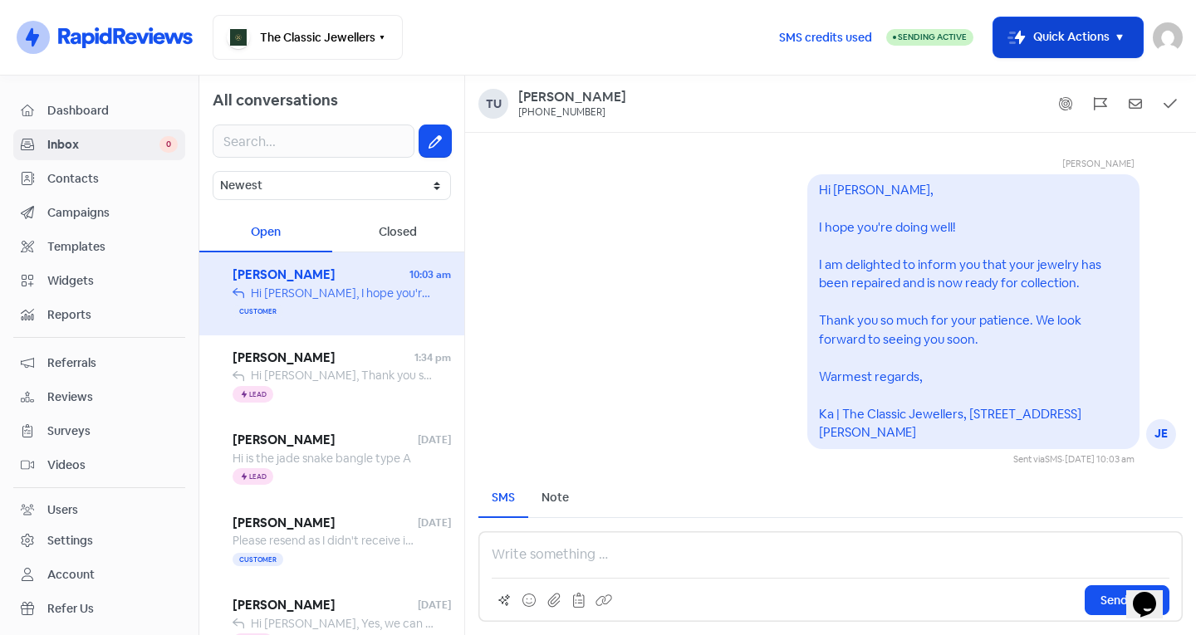
click at [1089, 24] on button "Icon For Thunder-move Quick Actions" at bounding box center [1068, 37] width 150 height 40
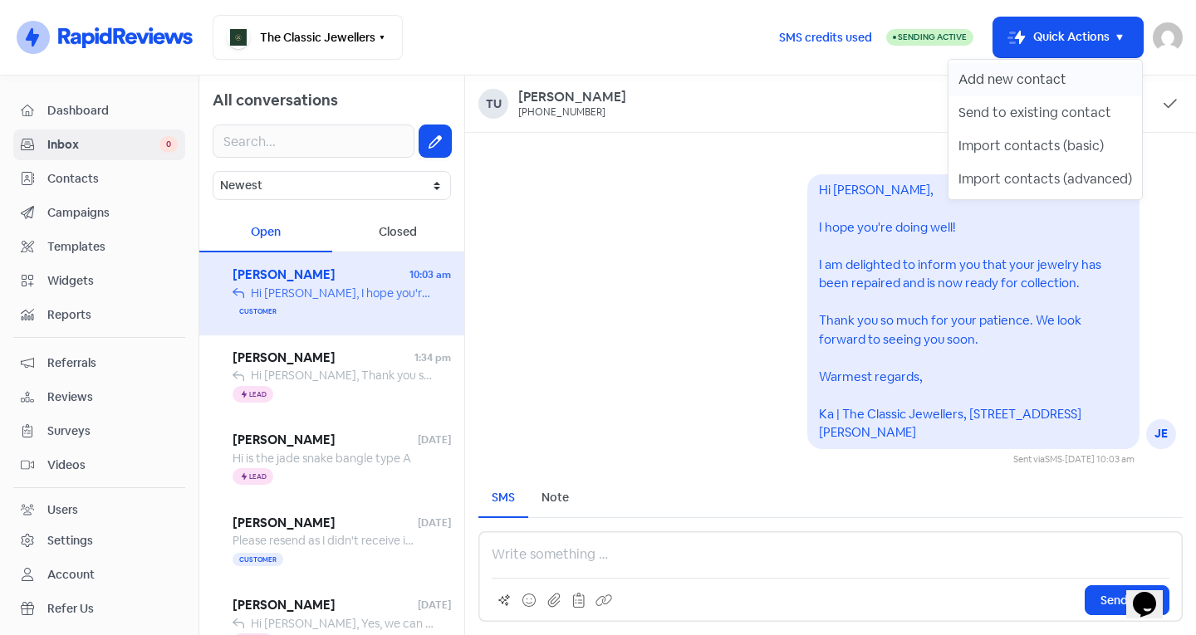
click at [1018, 71] on button "Add new contact" at bounding box center [1046, 79] width 194 height 33
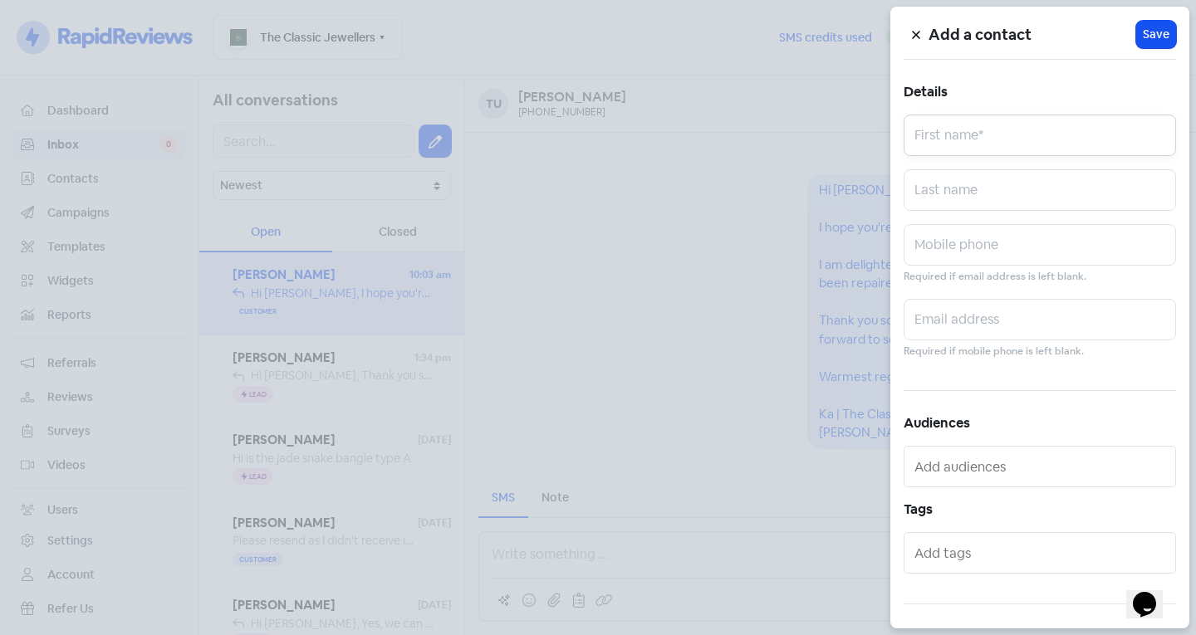
click at [978, 137] on input "text" at bounding box center [1040, 136] width 272 height 42
type input "s"
type input "[PERSON_NAME]"
type input "Pike"
type input "0498034799"
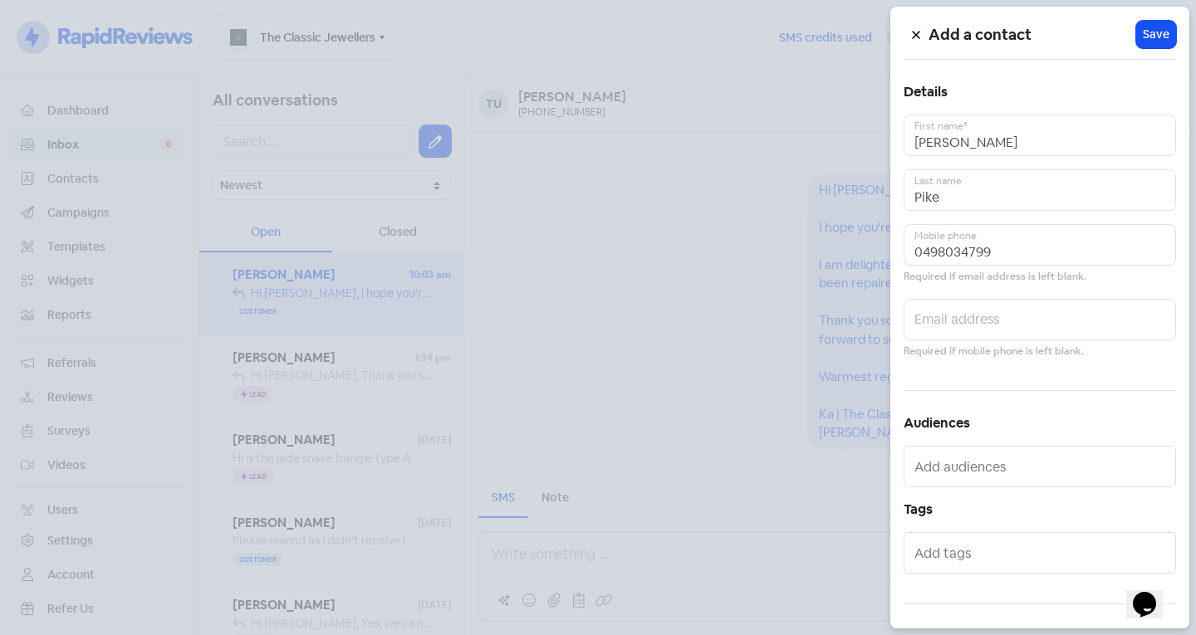
click at [980, 547] on input "text" at bounding box center [1042, 553] width 254 height 27
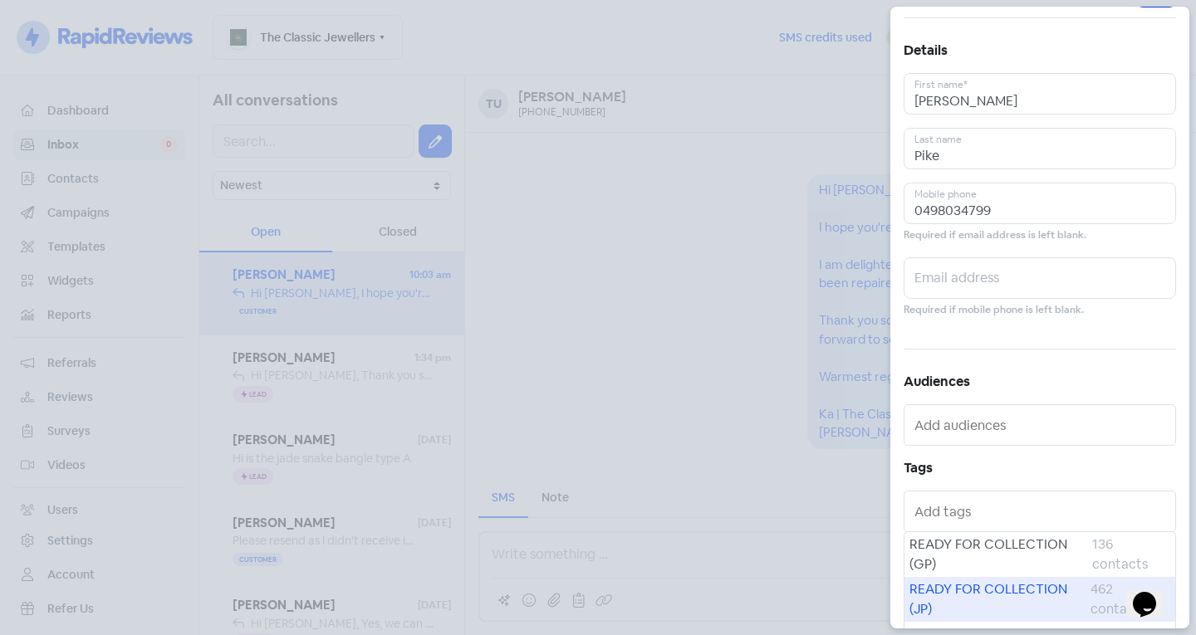
scroll to position [83, 0]
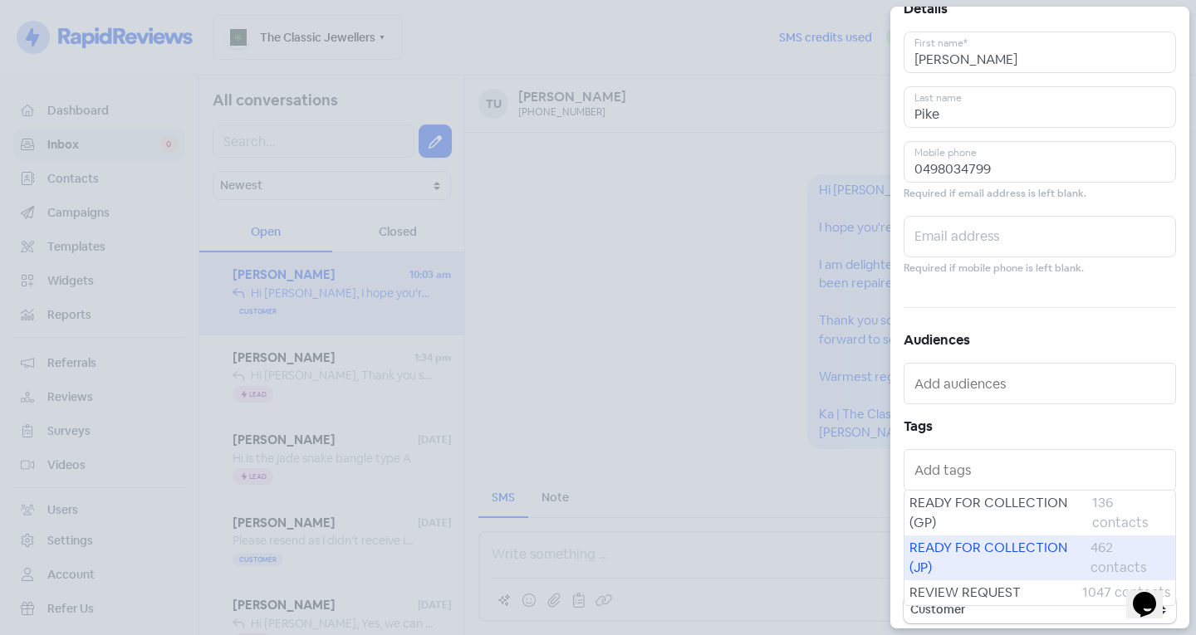
click at [975, 549] on span "READY FOR COLLECTION (JP)" at bounding box center [1000, 558] width 181 height 40
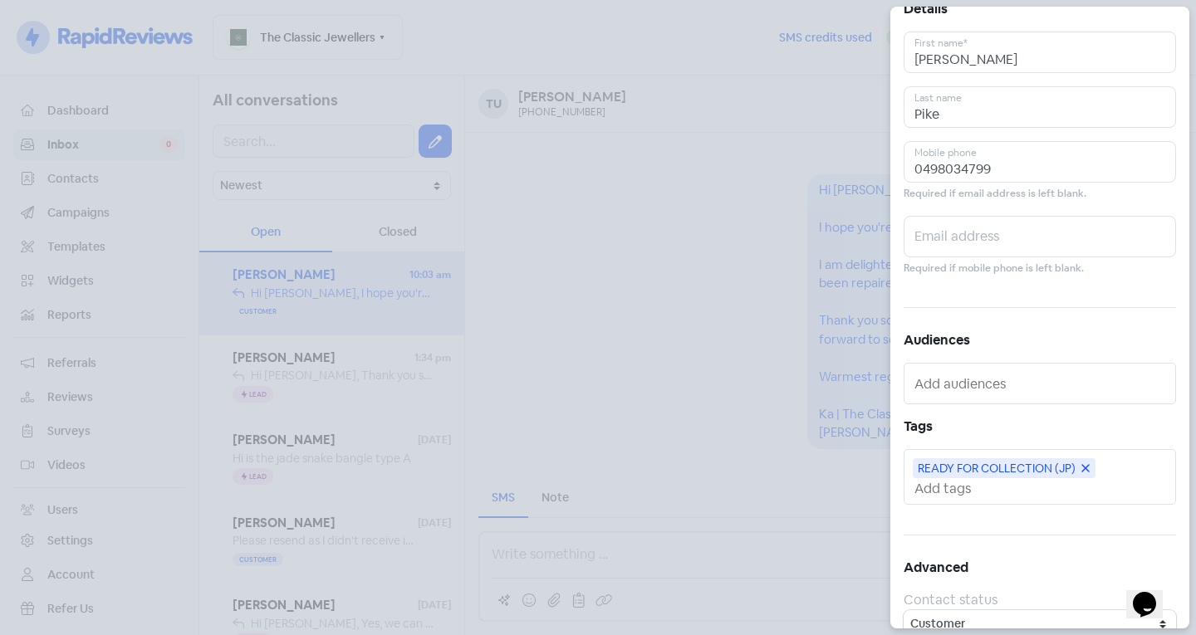
click at [959, 488] on input "text" at bounding box center [1042, 488] width 254 height 17
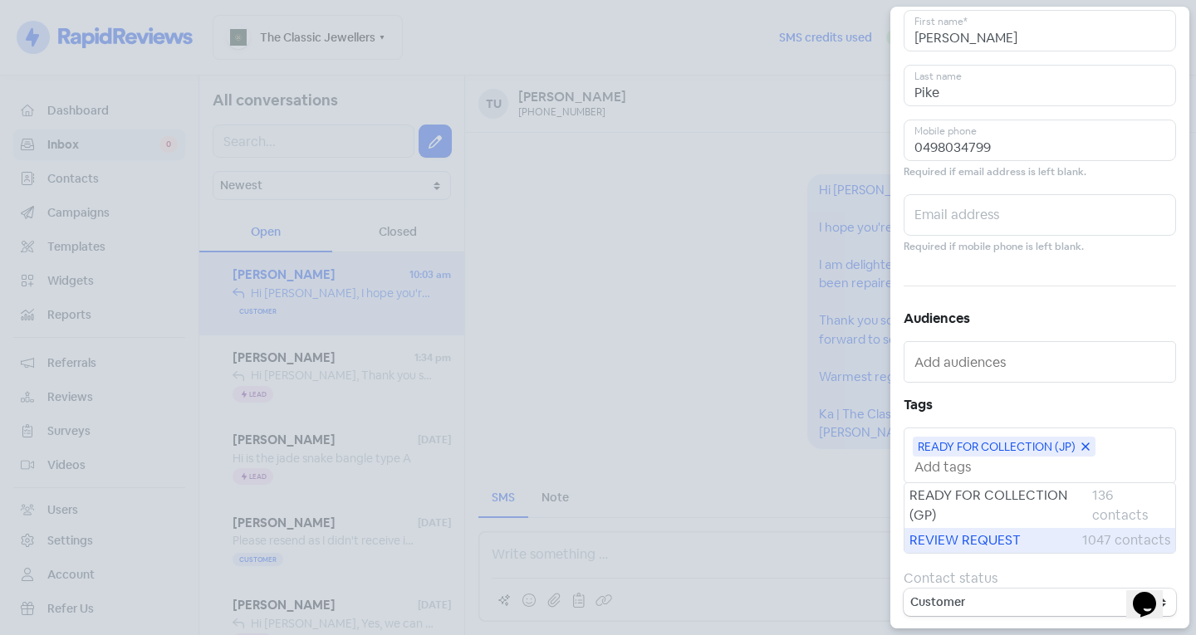
click at [953, 545] on span "REVIEW REQUEST" at bounding box center [996, 541] width 173 height 20
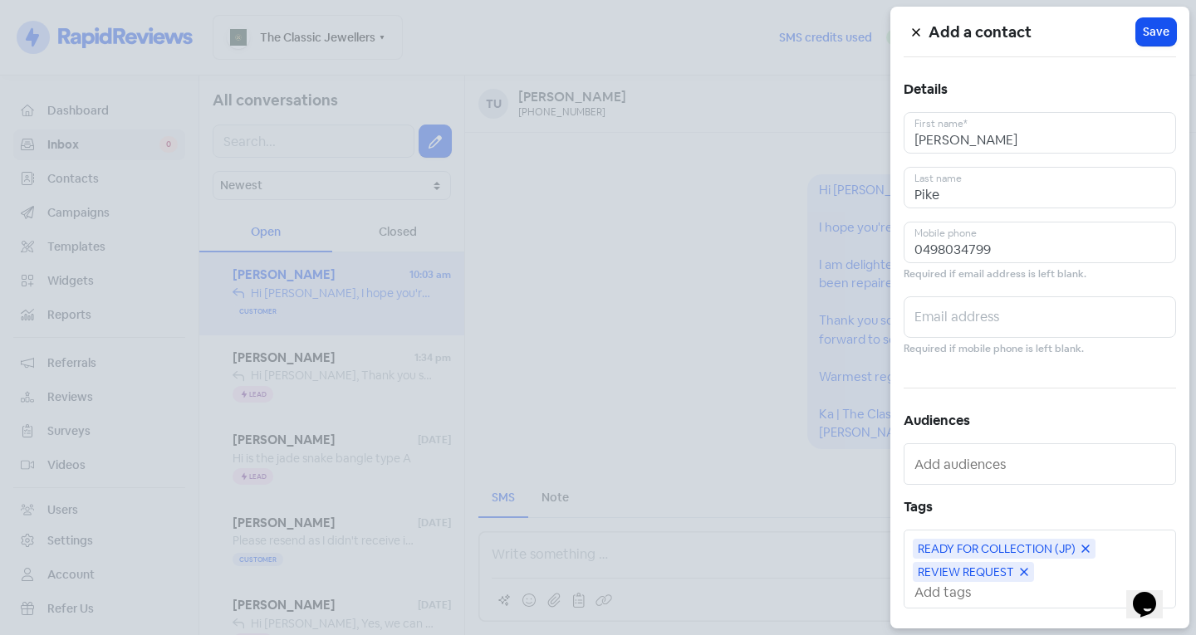
scroll to position [0, 0]
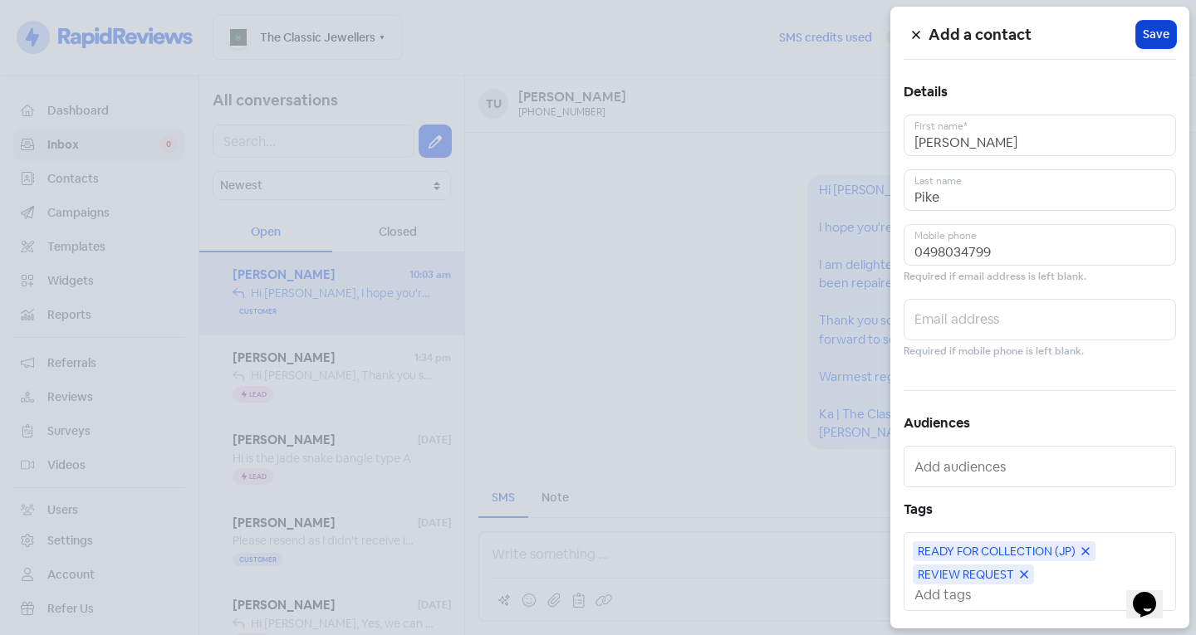
click at [1152, 37] on span "Save" at bounding box center [1156, 34] width 27 height 17
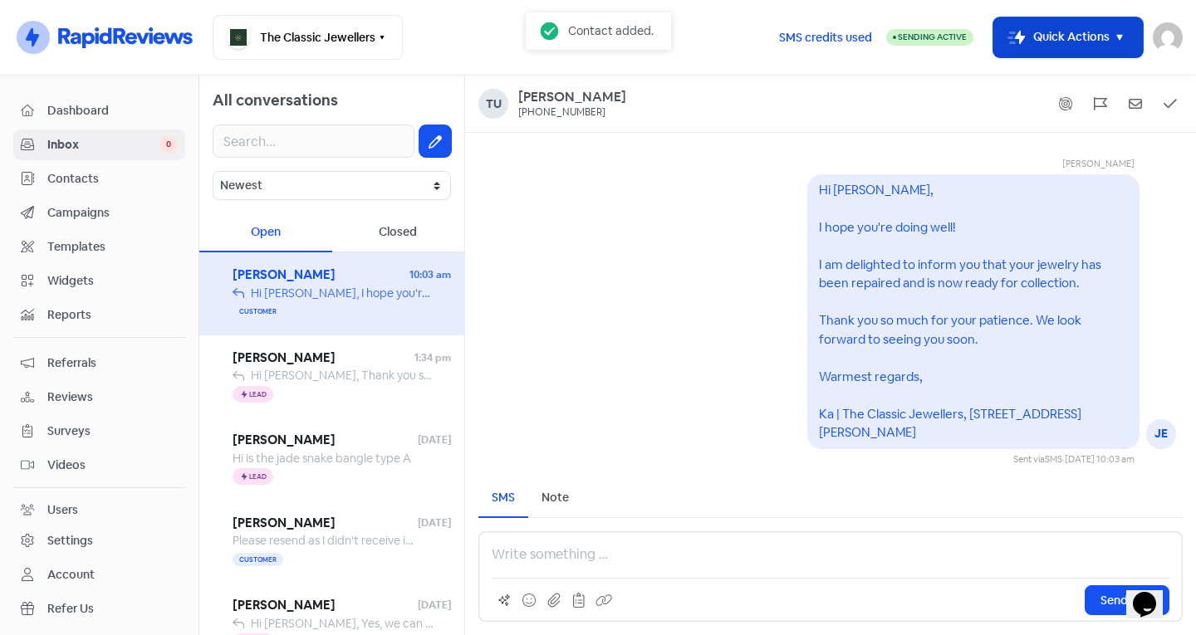
drag, startPoint x: 1053, startPoint y: 32, endPoint x: 1037, endPoint y: 49, distance: 22.9
click at [1053, 33] on button "Icon For Thunder-move Quick Actions" at bounding box center [1068, 37] width 150 height 40
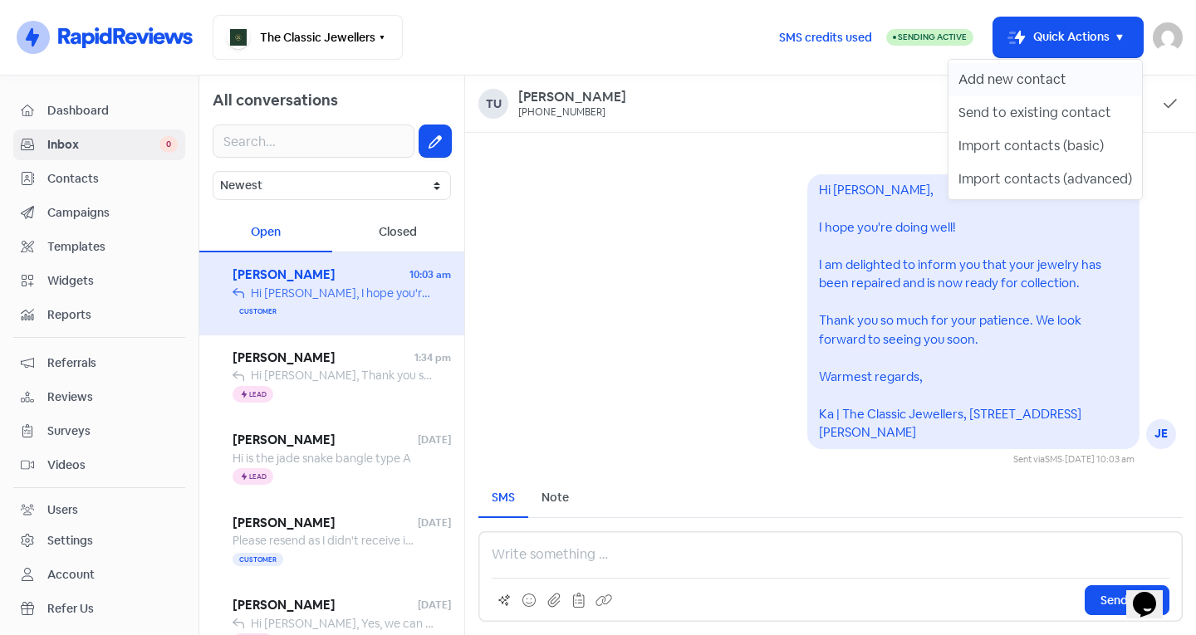
click at [1004, 86] on button "Add new contact" at bounding box center [1046, 79] width 194 height 33
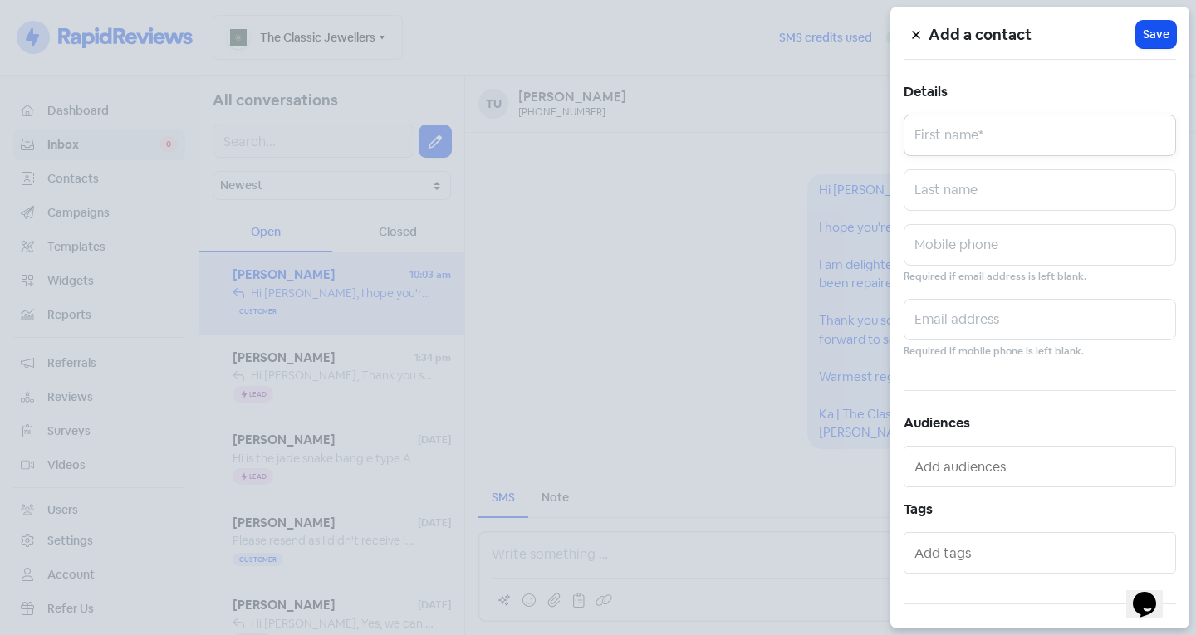
click at [1032, 132] on input "text" at bounding box center [1040, 136] width 272 height 42
drag, startPoint x: 944, startPoint y: 146, endPoint x: 937, endPoint y: 135, distance: 12.7
click at [937, 135] on input "Ingreet" at bounding box center [1040, 136] width 272 height 42
drag, startPoint x: 1003, startPoint y: 114, endPoint x: 964, endPoint y: 142, distance: 48.2
click at [964, 142] on div "Add a contact Icon For Loading Save Details Ingreet First name* Last name Mobil…" at bounding box center [1039, 318] width 299 height 622
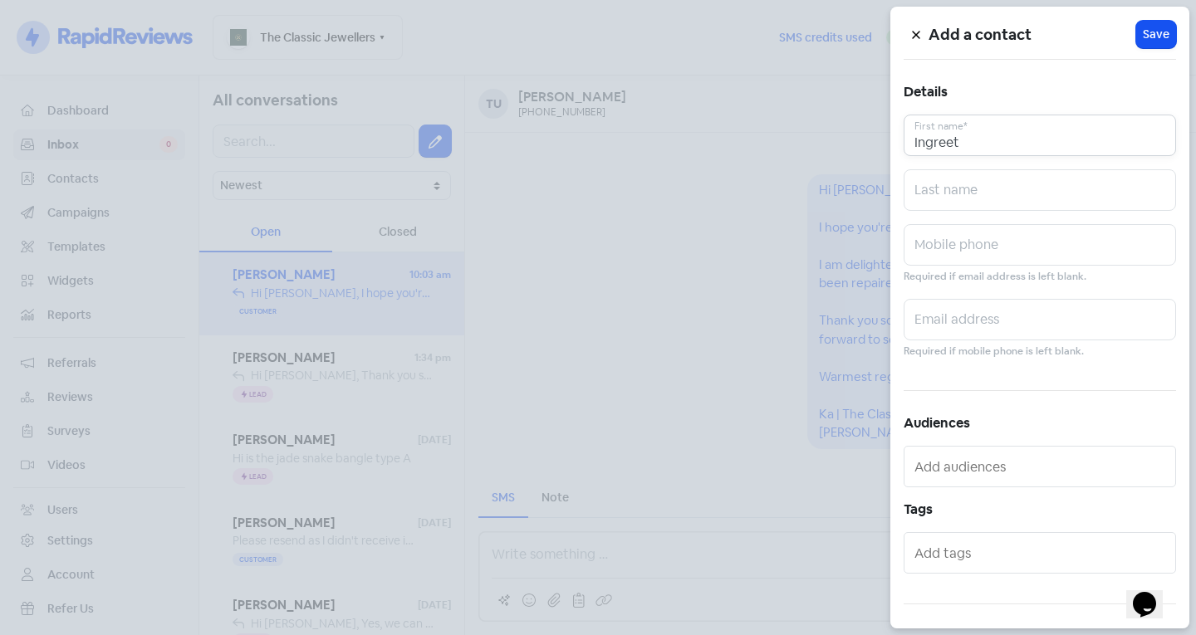
click at [959, 146] on input "Ingreet" at bounding box center [1040, 136] width 272 height 42
type input "Ingreet"
drag, startPoint x: 992, startPoint y: 140, endPoint x: 884, endPoint y: 110, distance: 111.8
click at [894, 116] on div "Add a contact Icon For Loading Save Details Ingreet First name* Last name Mobil…" at bounding box center [1039, 318] width 299 height 622
click at [506, 306] on div at bounding box center [598, 317] width 1196 height 635
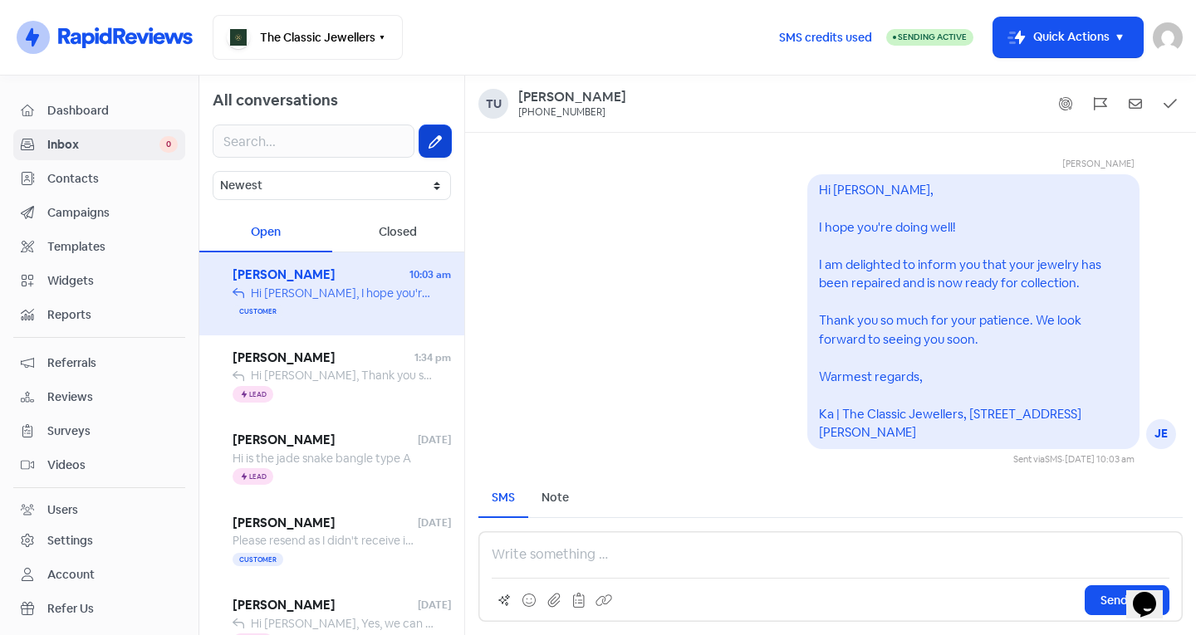
click at [419, 128] on button at bounding box center [435, 141] width 32 height 32
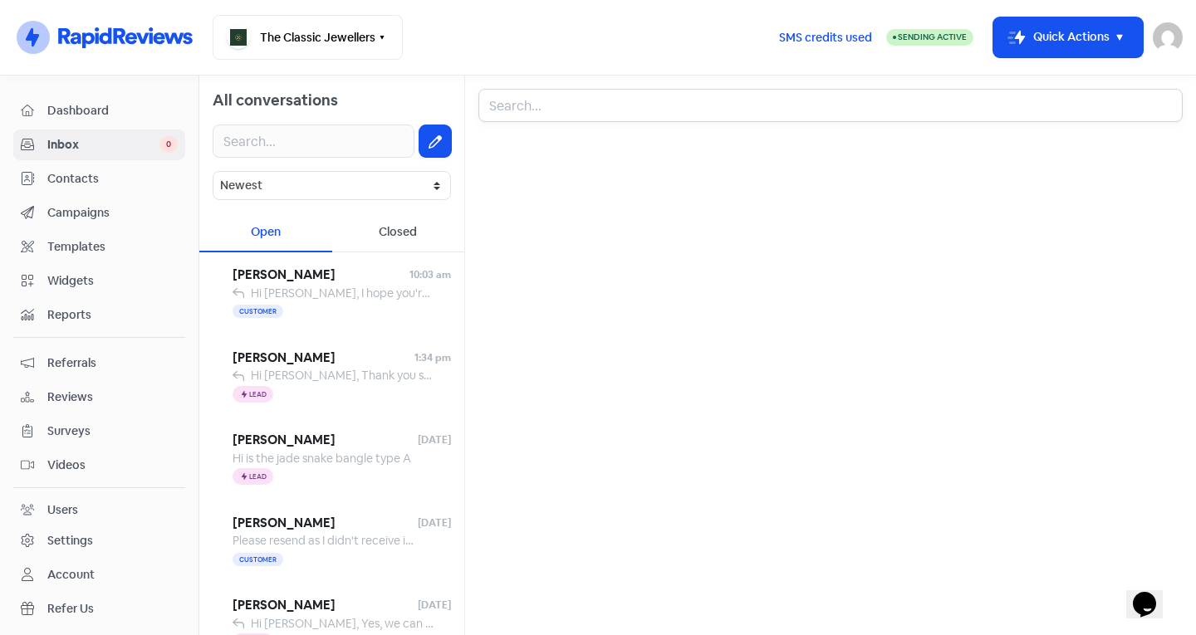
click at [601, 121] on input "text" at bounding box center [830, 105] width 704 height 33
type input "J"
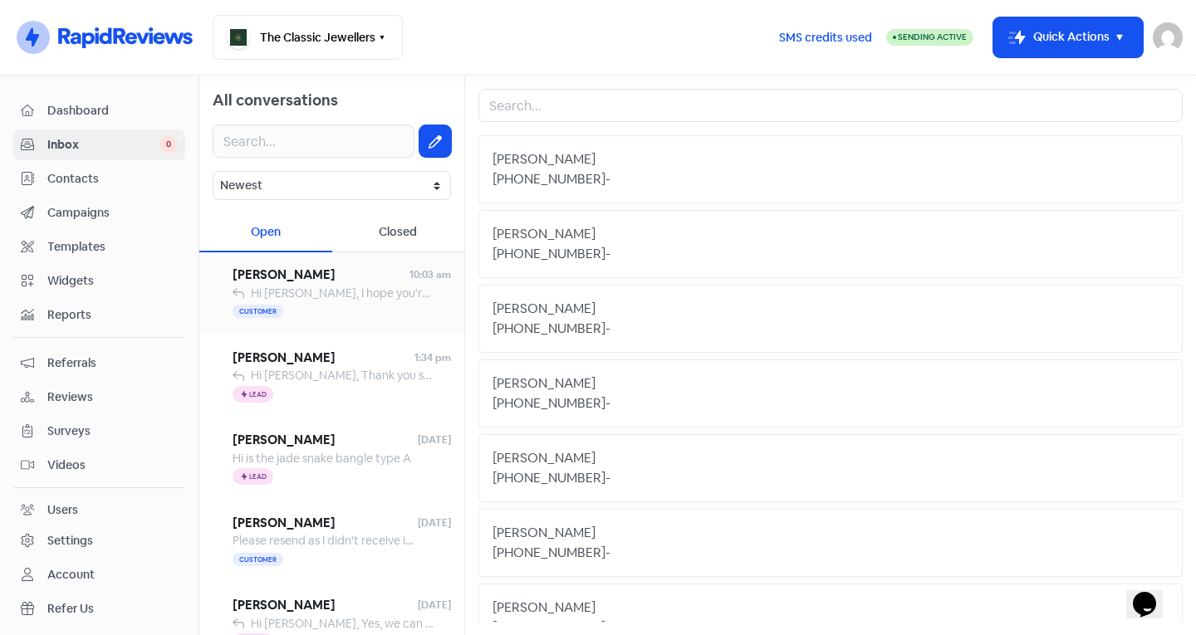
click at [354, 297] on span "Hi [PERSON_NAME], I hope you're doing well! I am delighted to inform you that y…" at bounding box center [1039, 293] width 1577 height 15
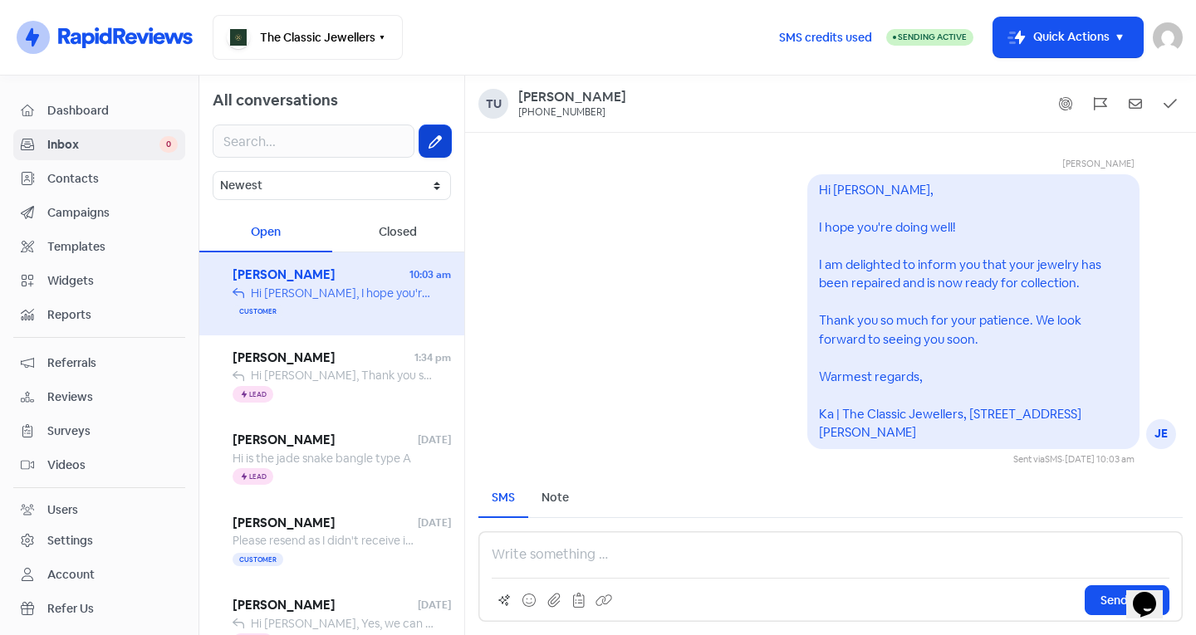
click at [432, 141] on button at bounding box center [435, 141] width 32 height 32
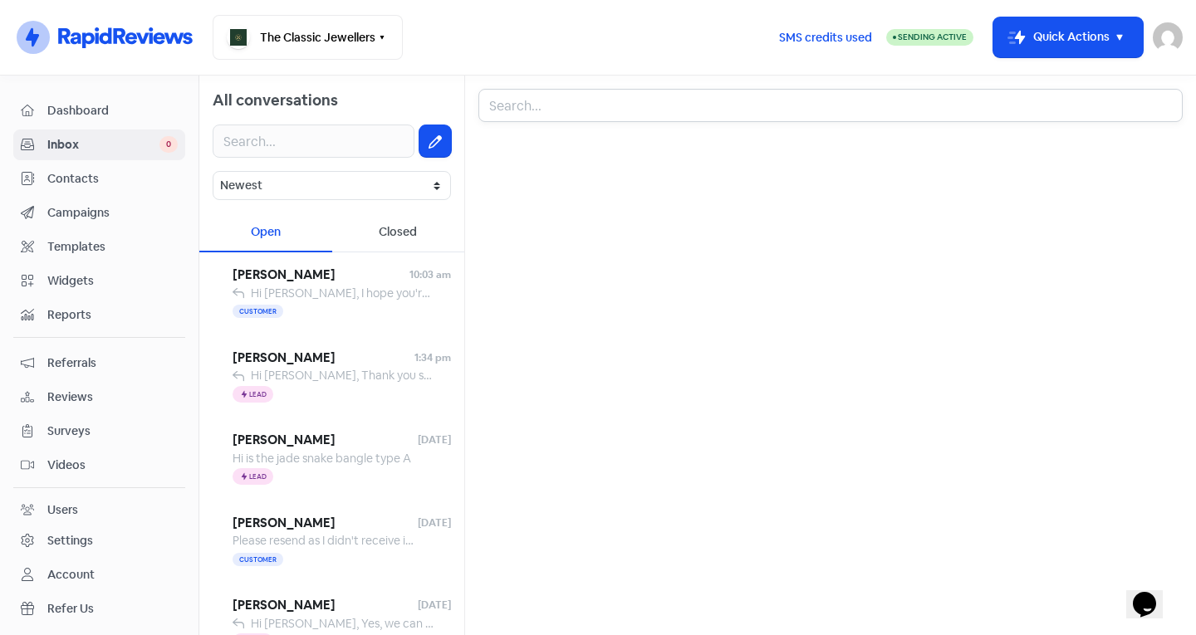
click at [515, 103] on input "text" at bounding box center [830, 105] width 704 height 33
type input "j"
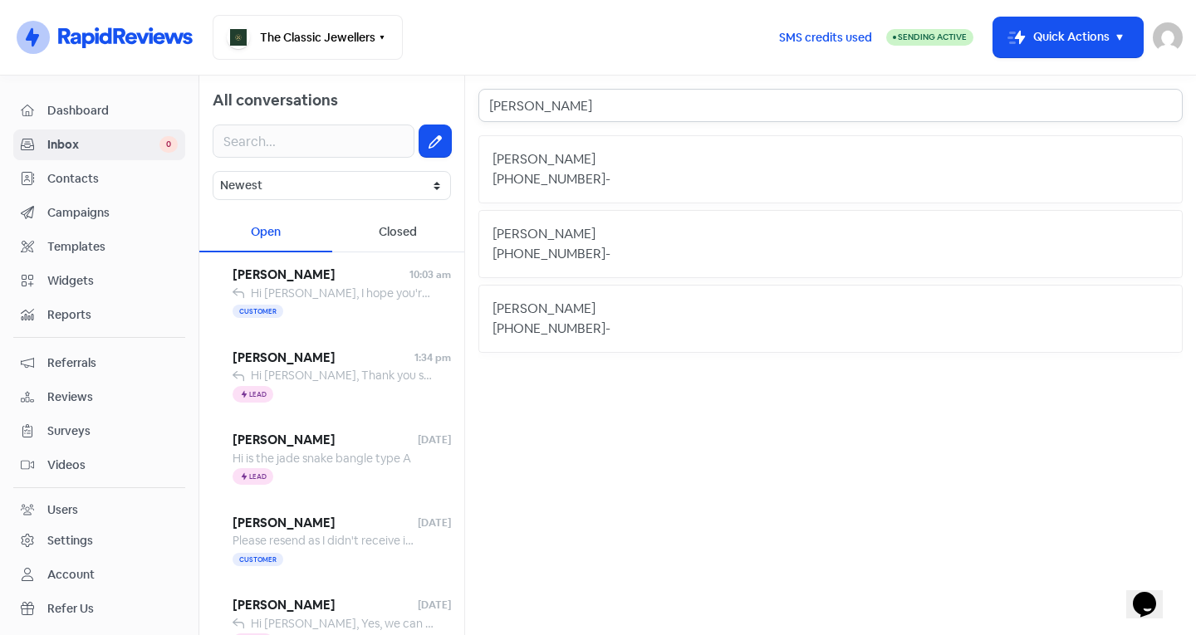
type input "[PERSON_NAME]"
click at [596, 166] on div "[PERSON_NAME]" at bounding box center [831, 160] width 676 height 20
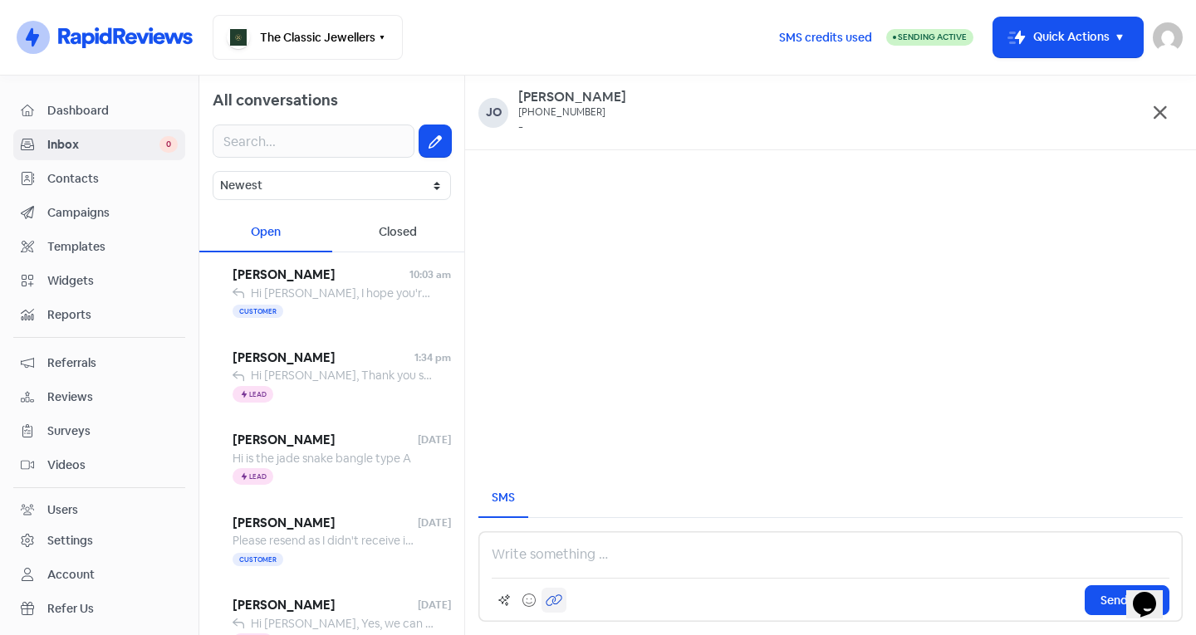
drag, startPoint x: 543, startPoint y: 549, endPoint x: 551, endPoint y: 600, distance: 51.2
click at [551, 600] on icon at bounding box center [554, 600] width 17 height 15
drag, startPoint x: 555, startPoint y: 563, endPoint x: 455, endPoint y: 552, distance: 100.3
click at [455, 552] on div "All conversations Newest Unread Read Flagged Unflagged Open Closed [PERSON_NAME…" at bounding box center [697, 356] width 997 height 560
paste div
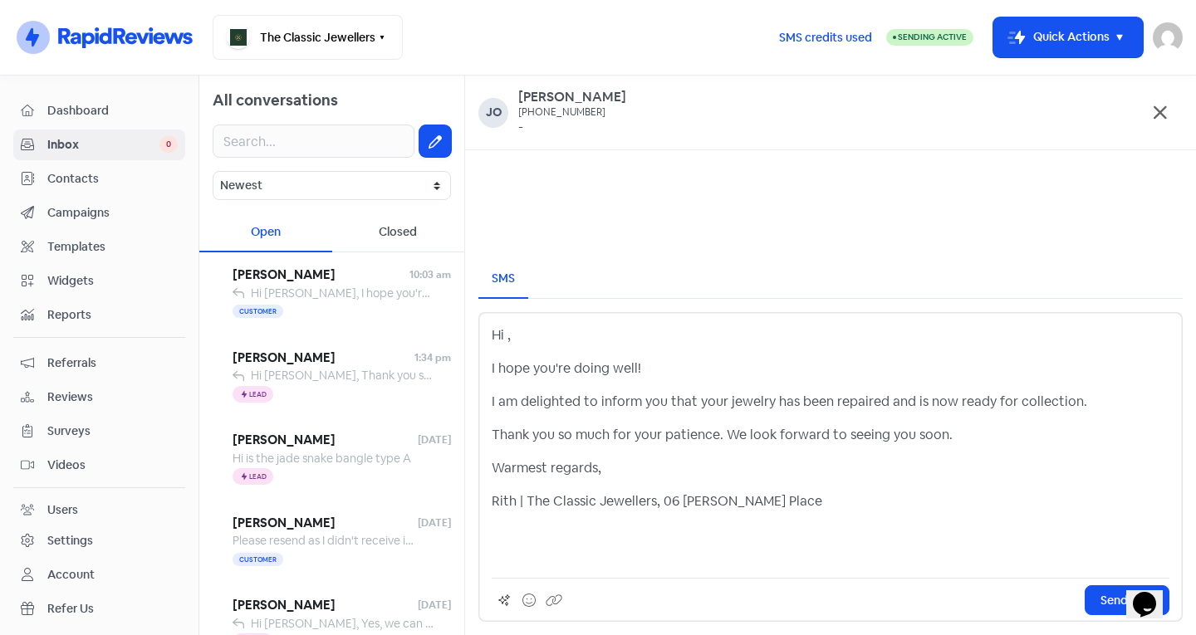
click at [505, 330] on p "Hi ," at bounding box center [831, 336] width 678 height 20
drag, startPoint x: 517, startPoint y: 505, endPoint x: 454, endPoint y: 504, distance: 63.1
click at [454, 504] on div "All conversations Newest Unread Read Flagged Unflagged Open Closed [PERSON_NAME…" at bounding box center [697, 356] width 997 height 560
click at [1109, 599] on span "Send SMS" at bounding box center [1127, 600] width 53 height 17
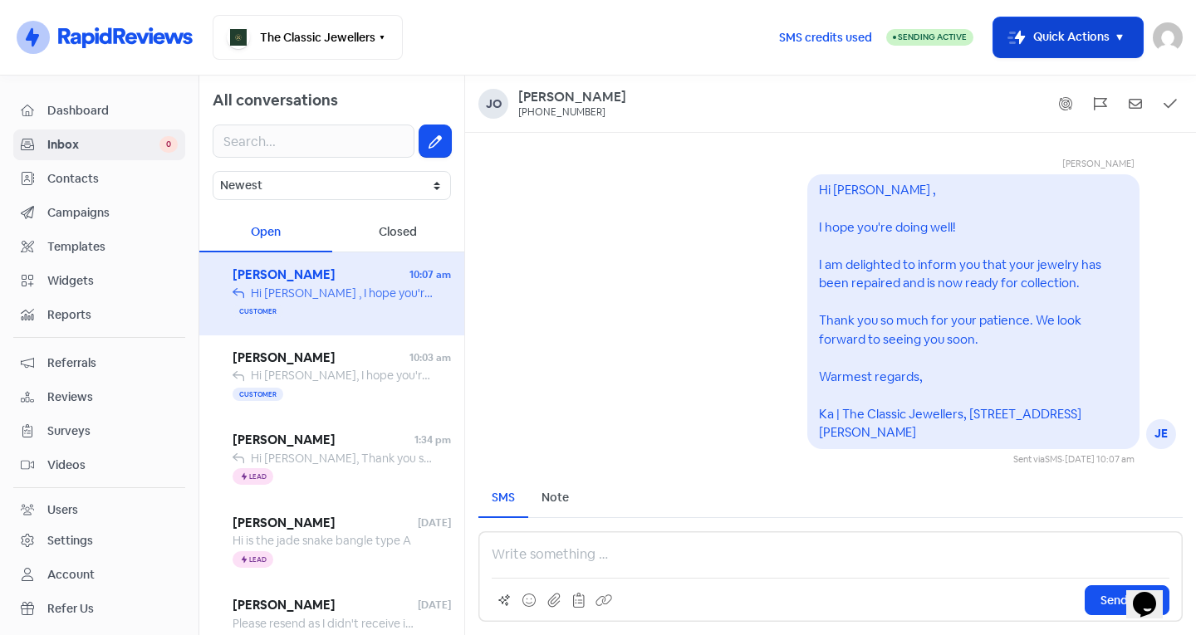
click at [1026, 22] on button "Icon For Thunder-move Quick Actions" at bounding box center [1068, 37] width 150 height 40
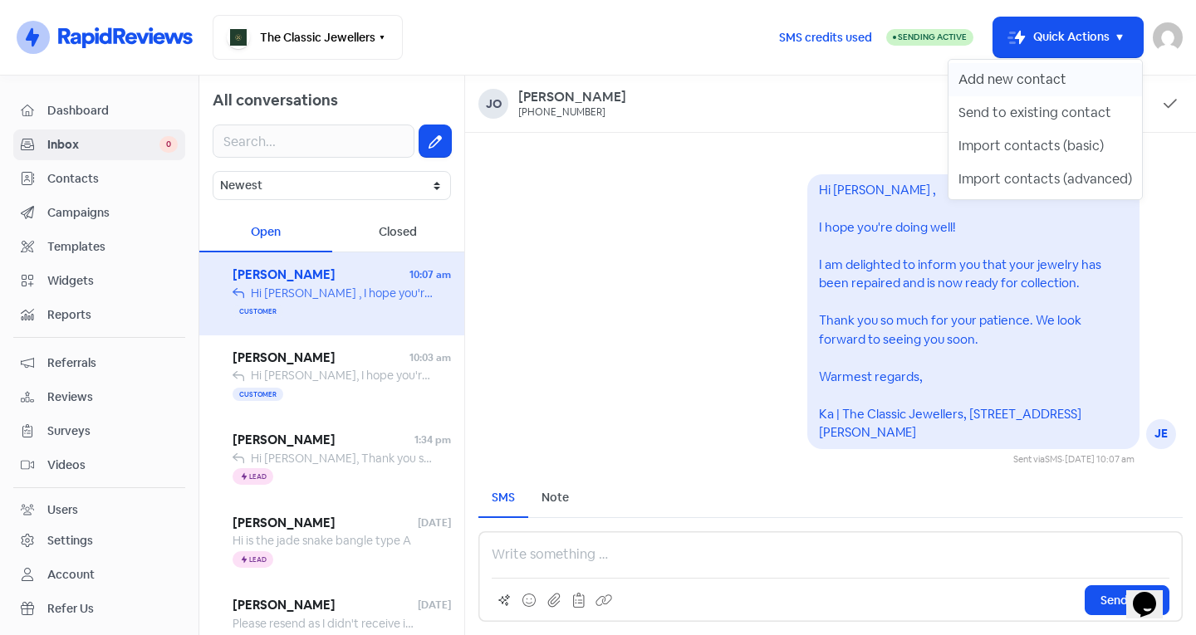
click at [1030, 78] on button "Add new contact" at bounding box center [1046, 79] width 194 height 33
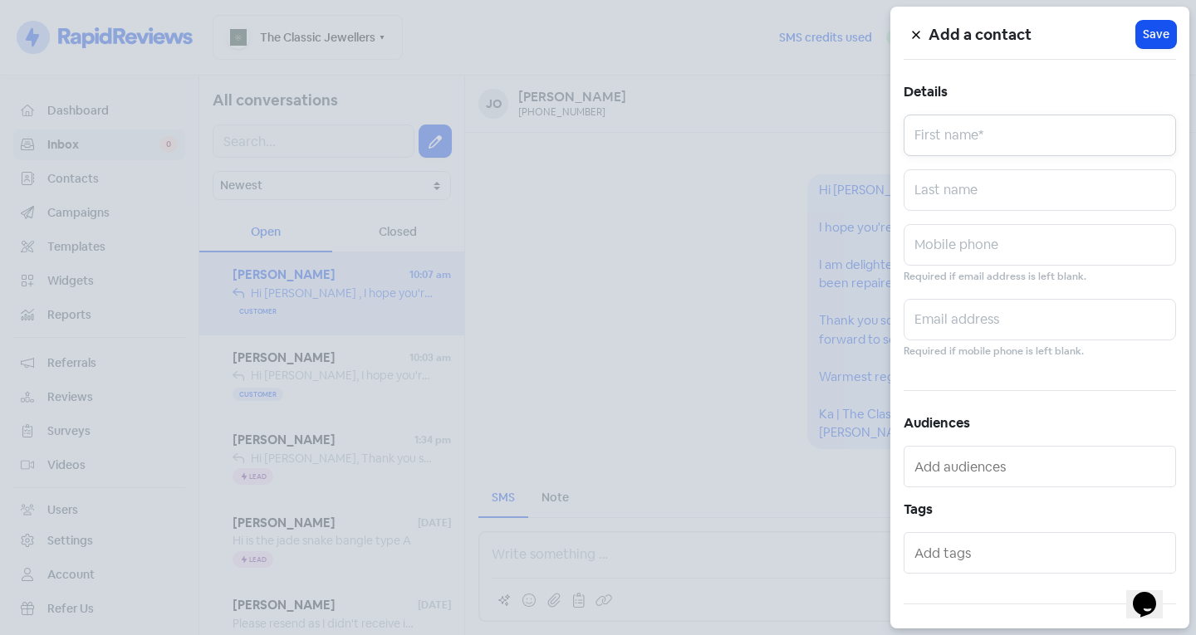
click at [962, 145] on input "text" at bounding box center [1040, 136] width 272 height 42
type input "[PERSON_NAME]"
type input "A"
type input "0487260043"
click at [985, 550] on input "text" at bounding box center [1042, 553] width 254 height 27
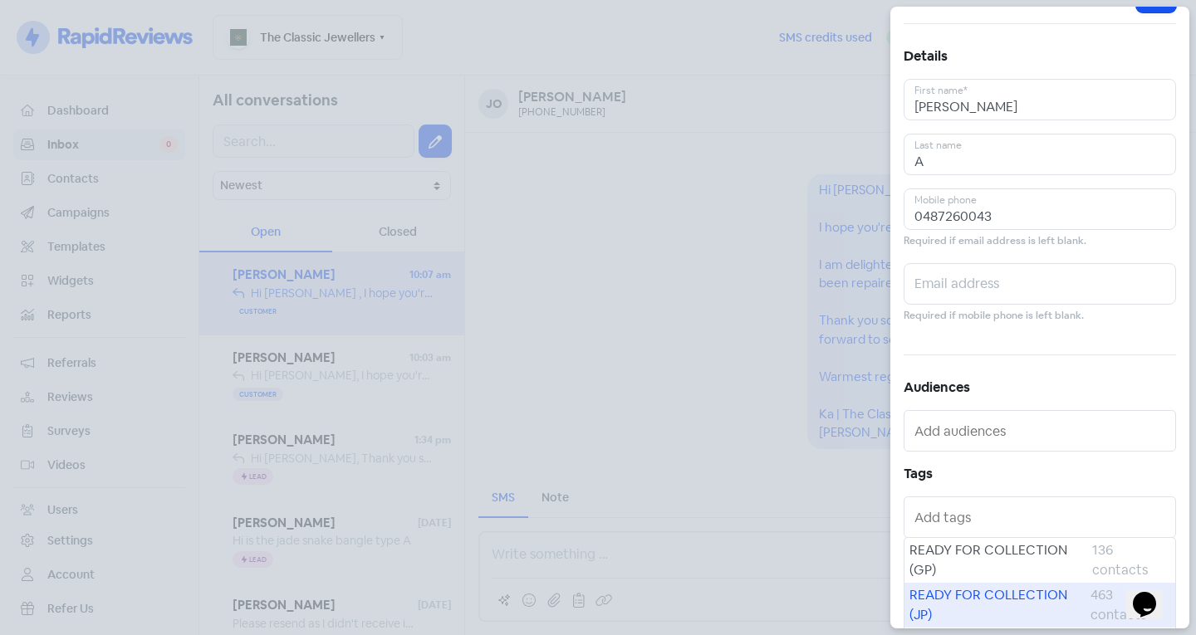
scroll to position [91, 0]
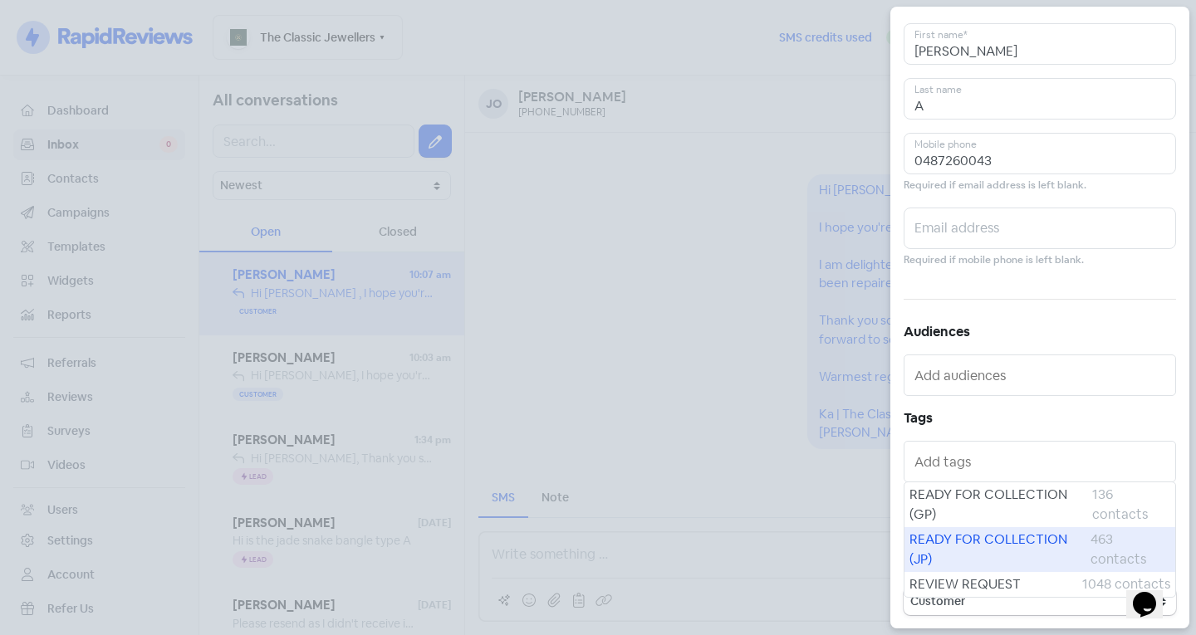
click at [974, 546] on span "READY FOR COLLECTION (JP)" at bounding box center [1000, 550] width 181 height 40
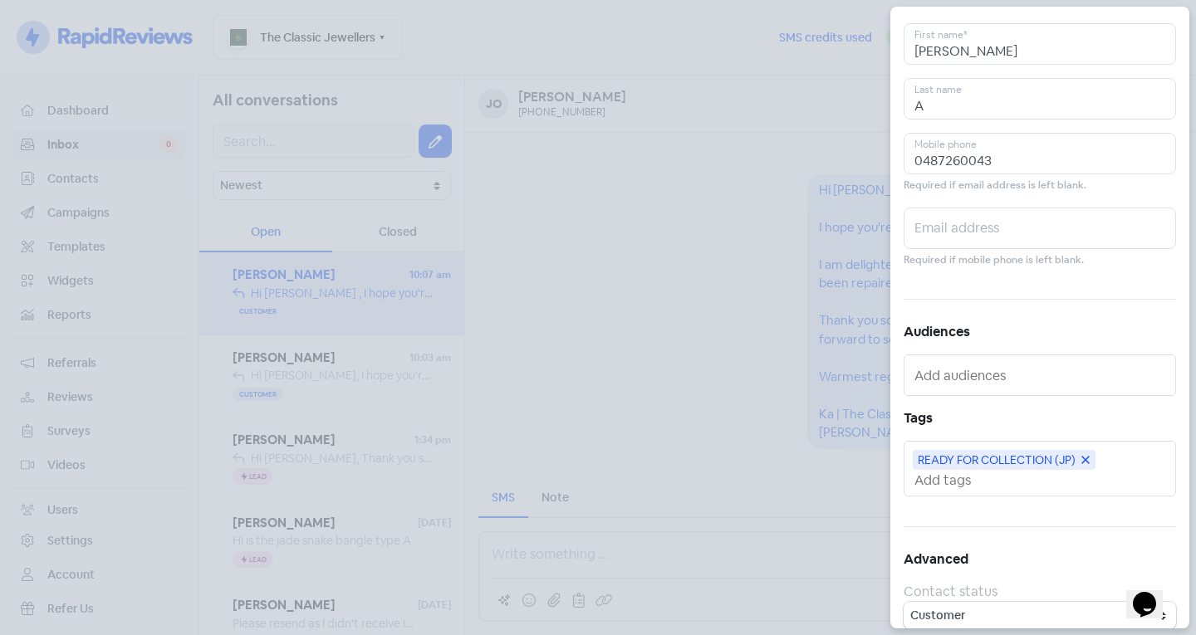
click at [961, 487] on input "text" at bounding box center [1042, 480] width 254 height 17
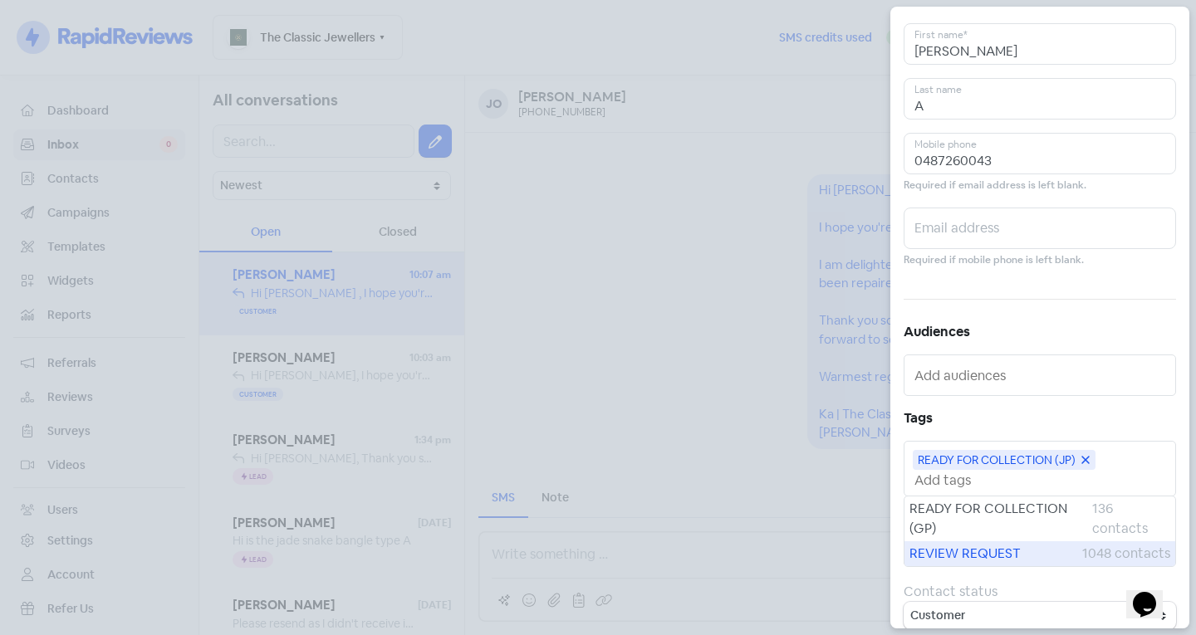
click at [956, 551] on span "REVIEW REQUEST" at bounding box center [996, 554] width 173 height 20
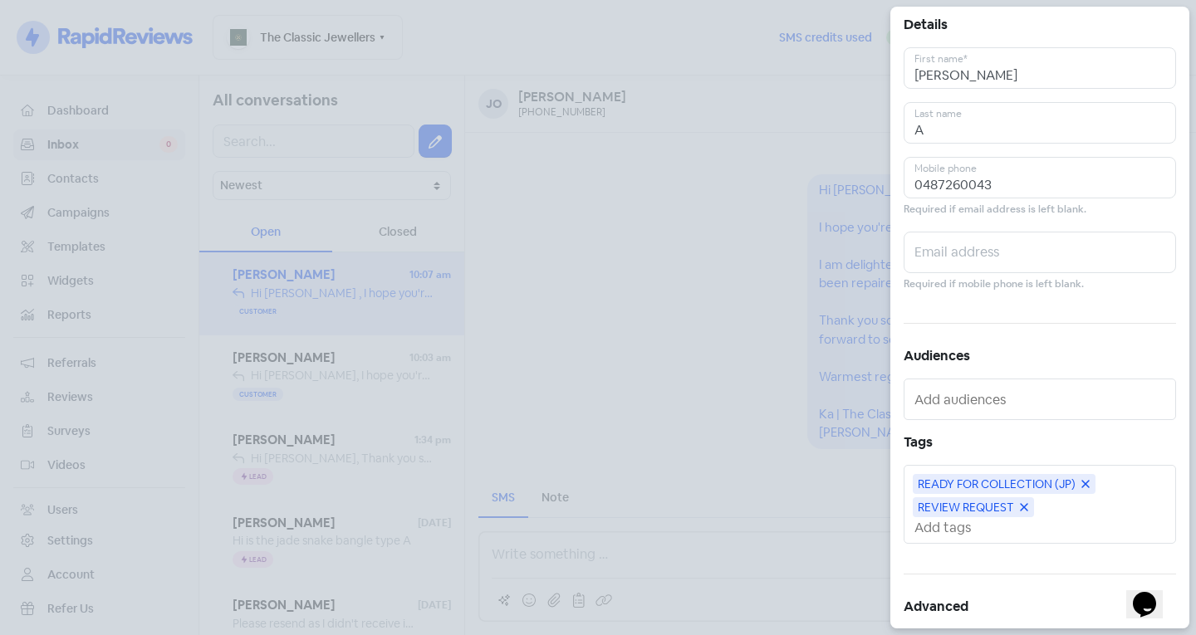
scroll to position [0, 0]
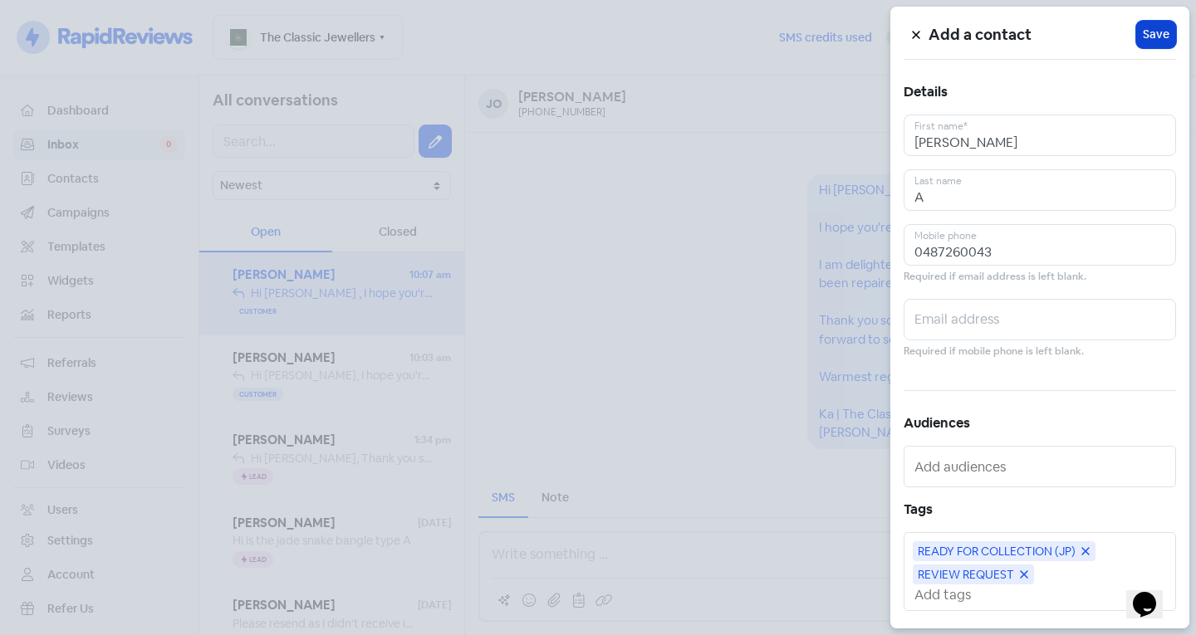
click at [1159, 32] on span "Save" at bounding box center [1156, 34] width 27 height 17
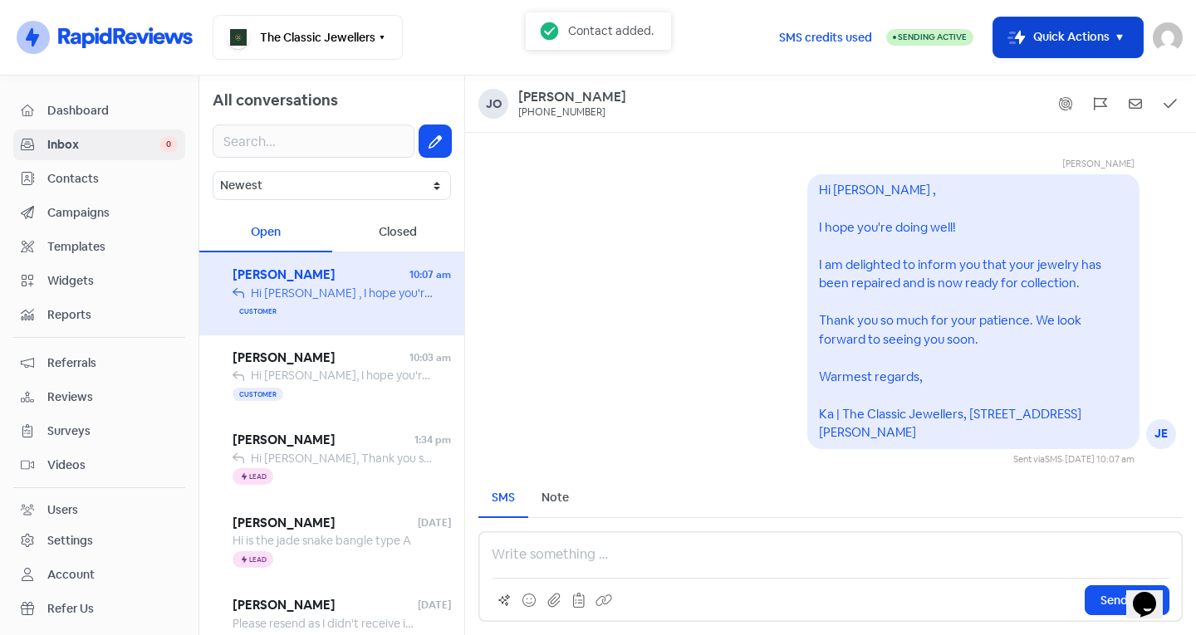
click at [1083, 28] on button "Icon For Thunder-move Quick Actions" at bounding box center [1068, 37] width 150 height 40
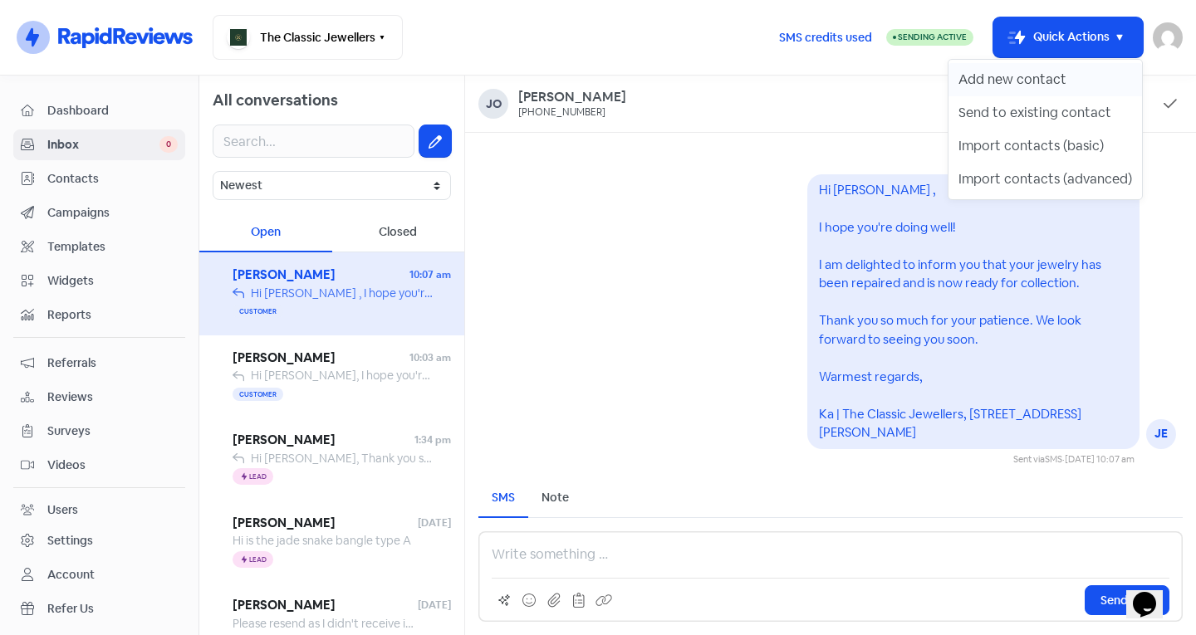
click at [1053, 68] on button "Add new contact" at bounding box center [1046, 79] width 194 height 33
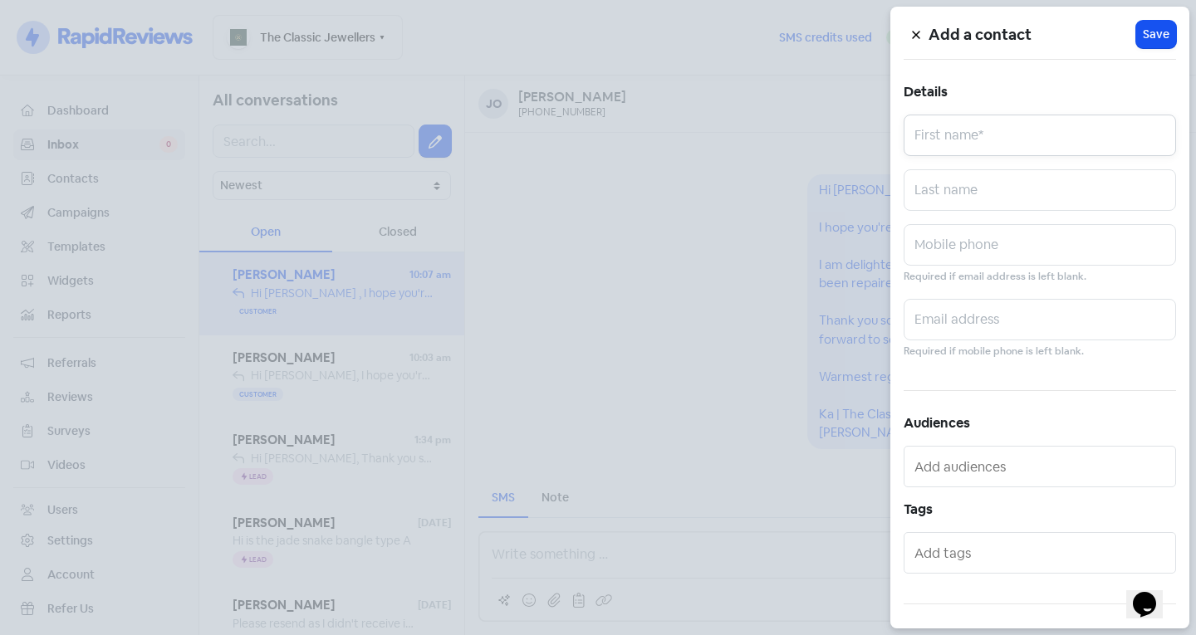
click at [984, 128] on input "text" at bounding box center [1040, 136] width 272 height 42
type input "[PERSON_NAME]"
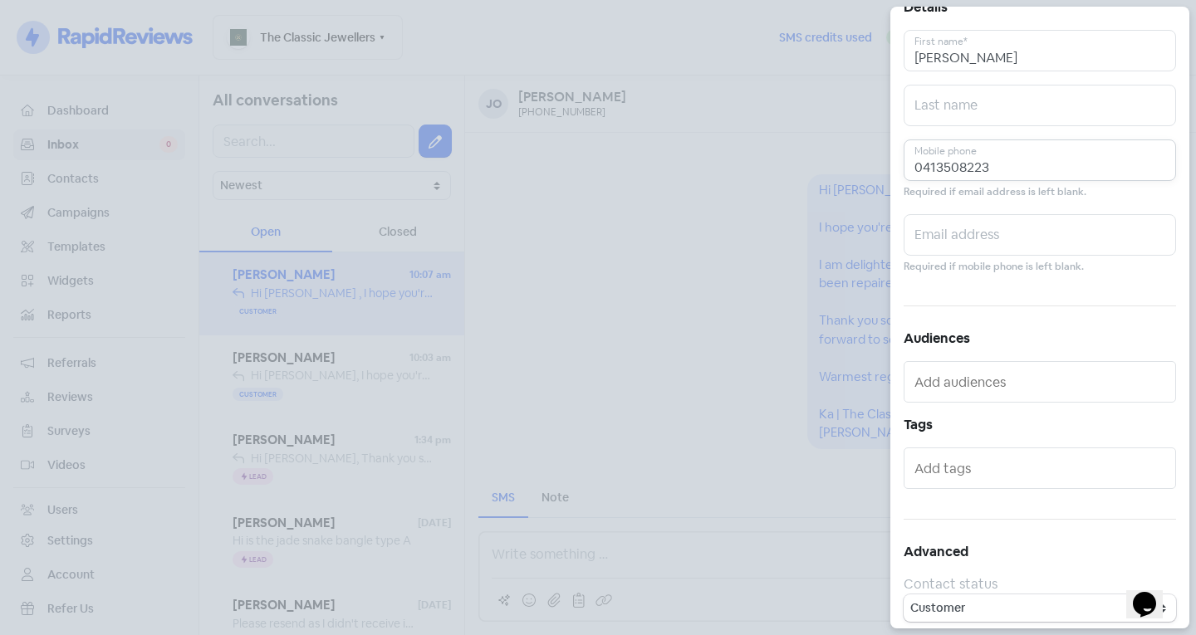
scroll to position [91, 0]
type input "0413508223"
click at [1016, 462] on input "text" at bounding box center [1042, 462] width 254 height 27
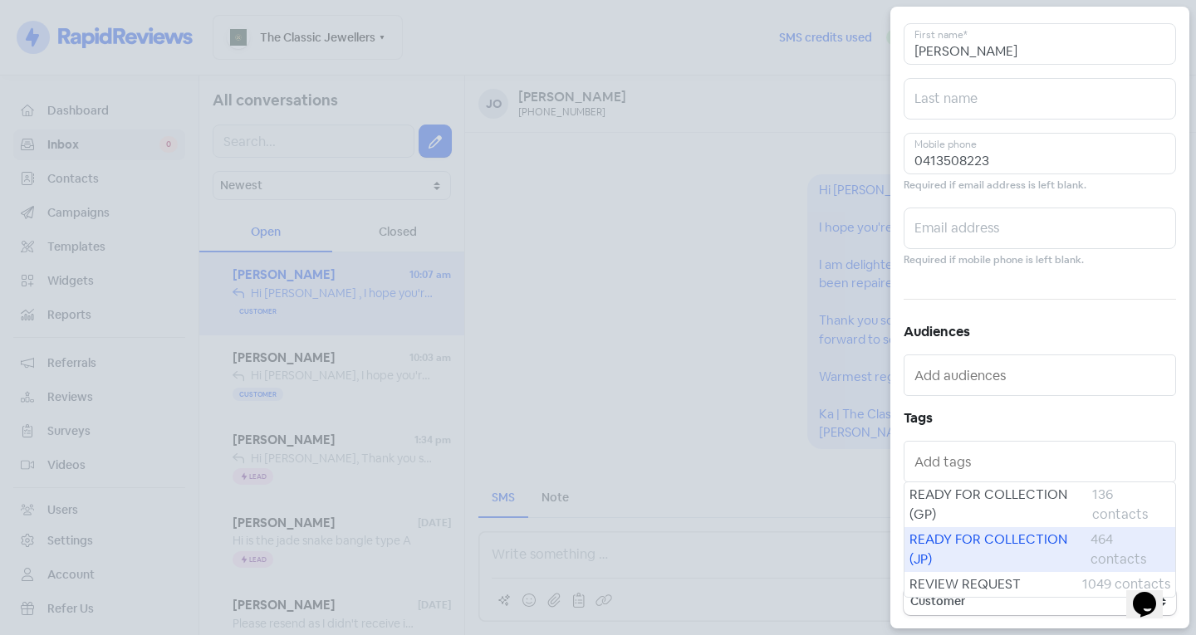
click at [1002, 541] on span "READY FOR COLLECTION (JP)" at bounding box center [1000, 550] width 181 height 40
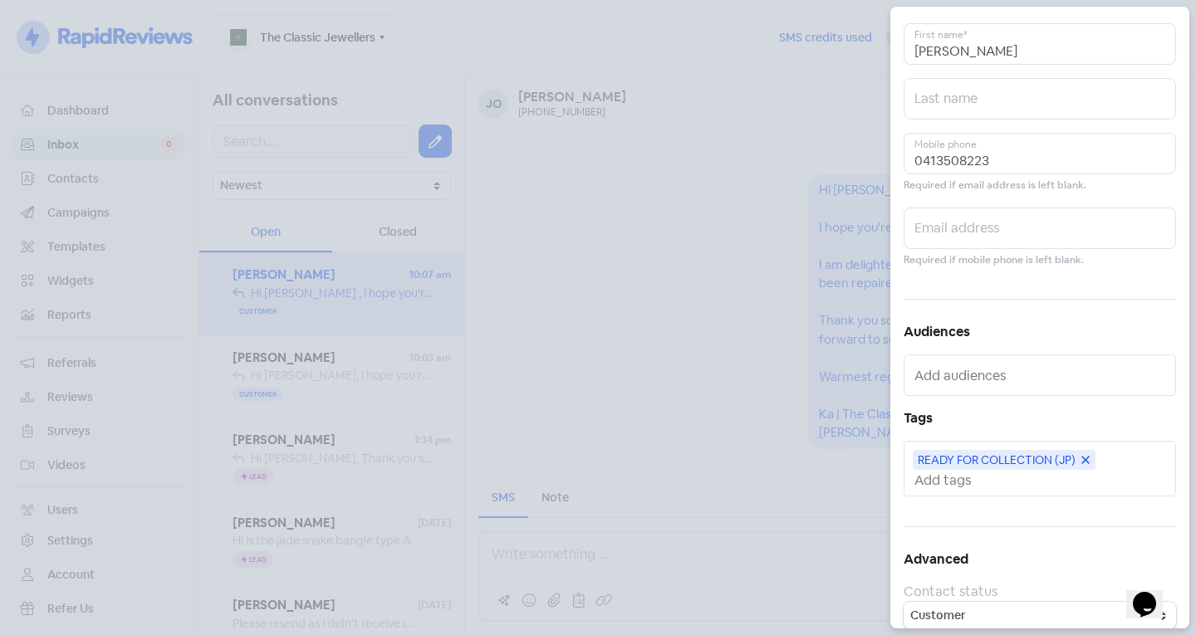
click at [977, 478] on input "text" at bounding box center [1042, 480] width 254 height 17
drag, startPoint x: 984, startPoint y: 548, endPoint x: 993, endPoint y: 509, distance: 40.1
click at [984, 548] on span "REVIEW REQUEST" at bounding box center [996, 554] width 173 height 20
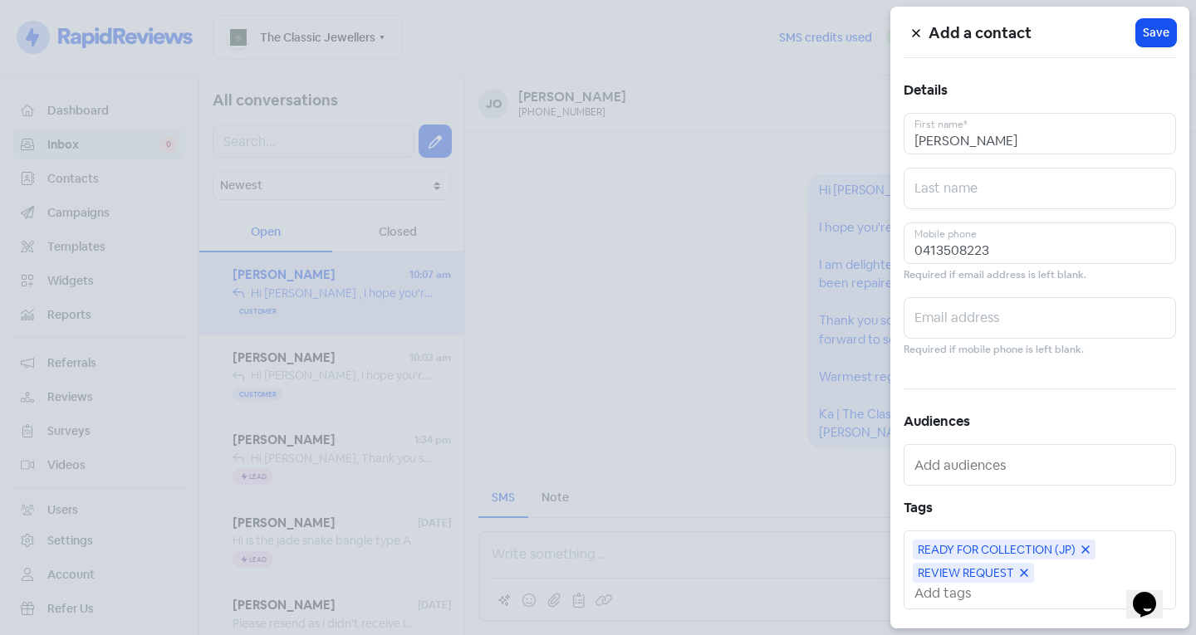
scroll to position [0, 0]
click at [1150, 27] on span "Save" at bounding box center [1156, 34] width 27 height 17
